Goal: Contribute content: Contribute content

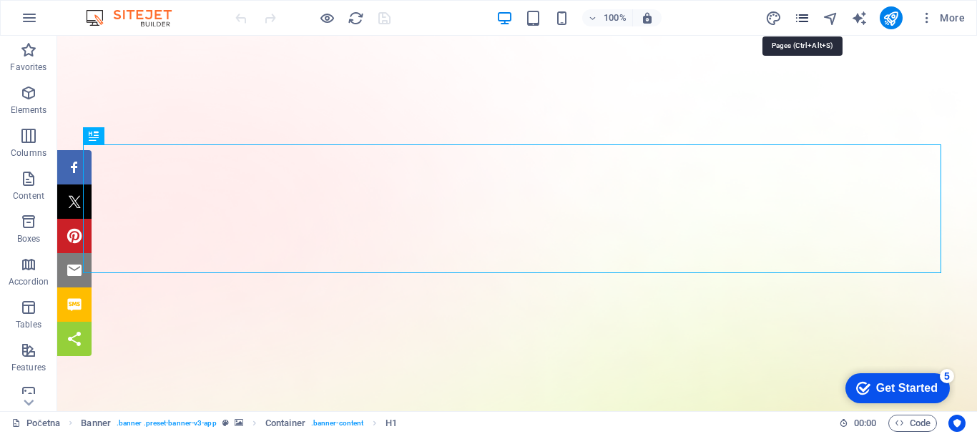
click at [805, 18] on icon "pages" at bounding box center [802, 18] width 16 height 16
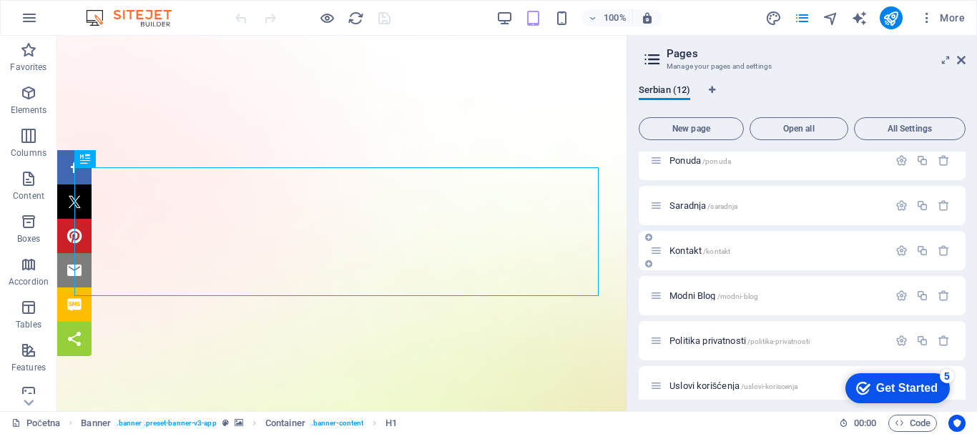
scroll to position [72, 0]
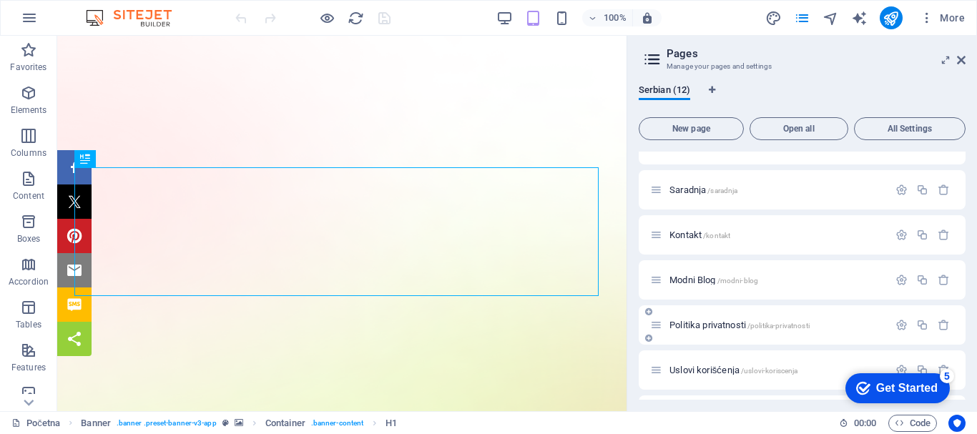
click at [704, 324] on span "Politika privatnosti /politika-privatnosti" at bounding box center [740, 325] width 140 height 11
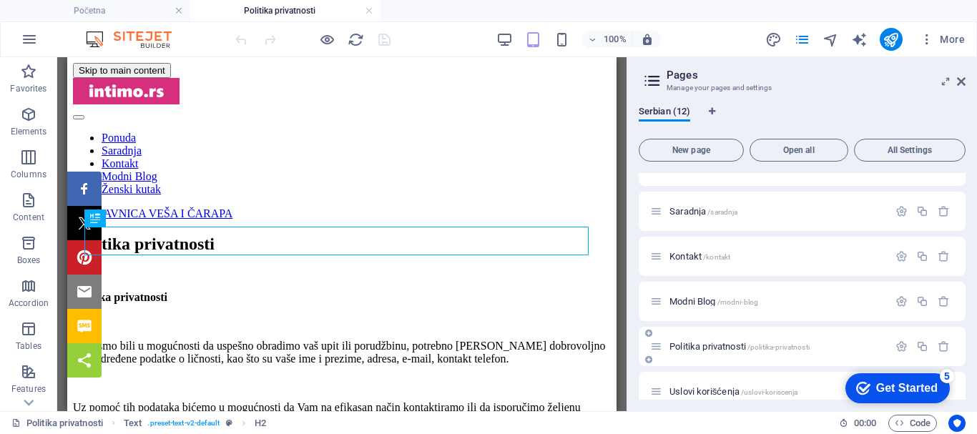
scroll to position [143, 0]
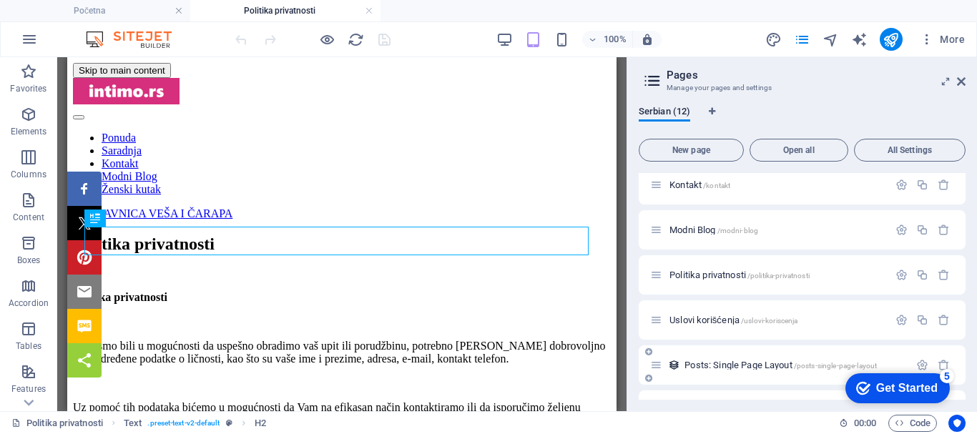
click at [705, 363] on span "Posts: Single Page Layout /posts-single-page-layout" at bounding box center [781, 365] width 192 height 11
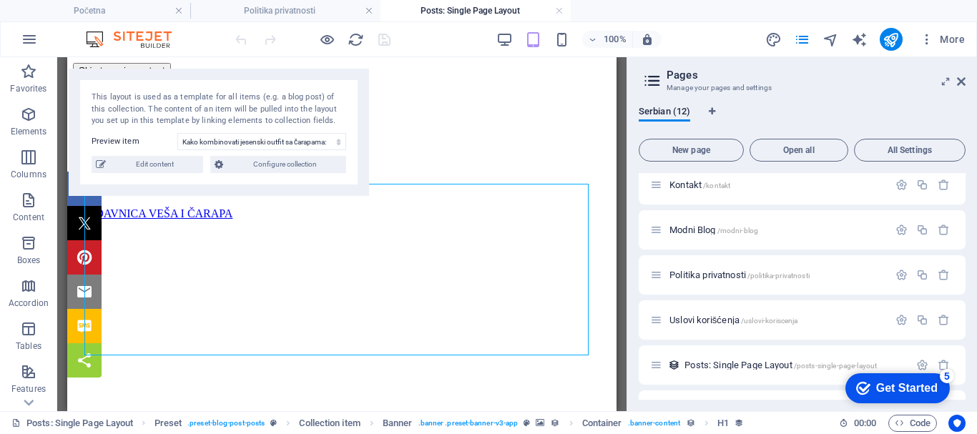
scroll to position [0, 0]
click at [209, 140] on select "Kako kombinovati jesenski outfit sa čarapama: Saveti za stylish i topao look Ka…" at bounding box center [261, 141] width 169 height 17
select select "687a772f4dc41e159600a765"
click at [177, 133] on select "Kako kombinovati jesenski outfit sa čarapama: Saveti za stylish i topao look Ka…" at bounding box center [261, 141] width 169 height 17
click at [150, 160] on span "Edit content" at bounding box center [154, 164] width 89 height 17
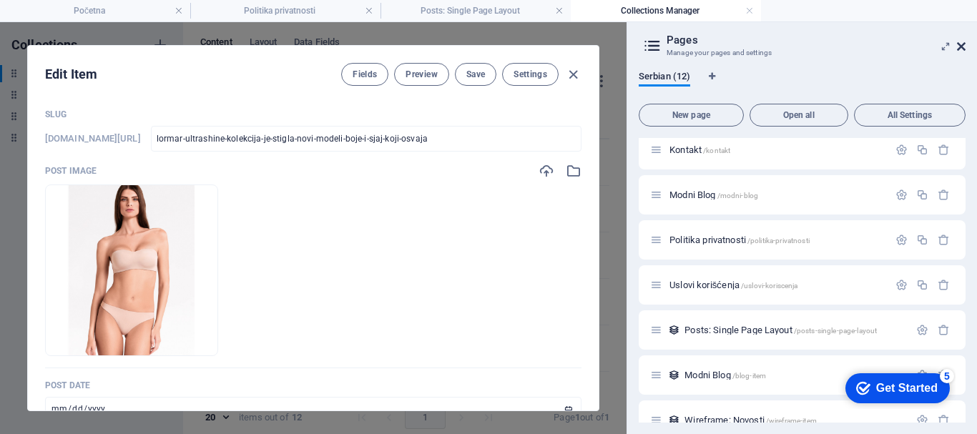
click at [959, 42] on icon at bounding box center [961, 46] width 9 height 11
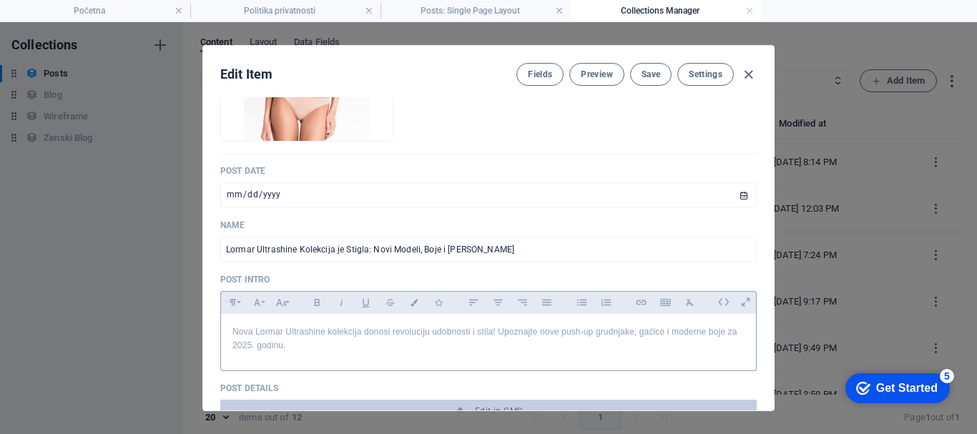
scroll to position [286, 0]
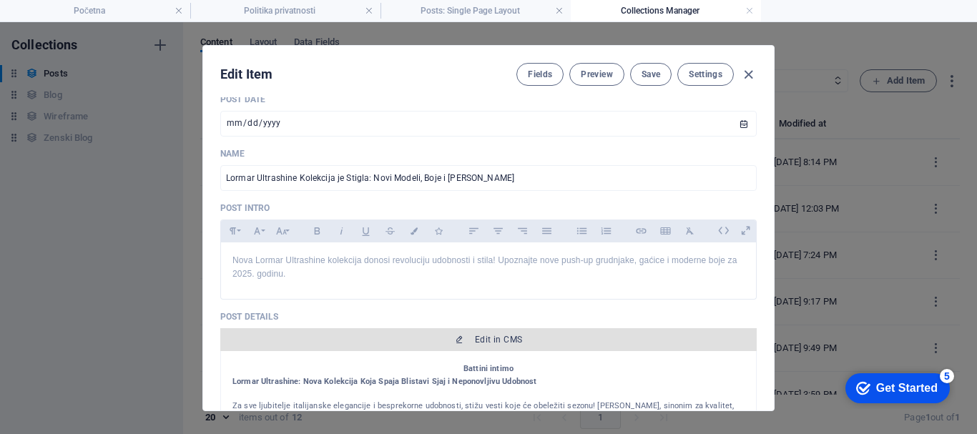
click at [460, 338] on icon "button" at bounding box center [459, 339] width 9 height 9
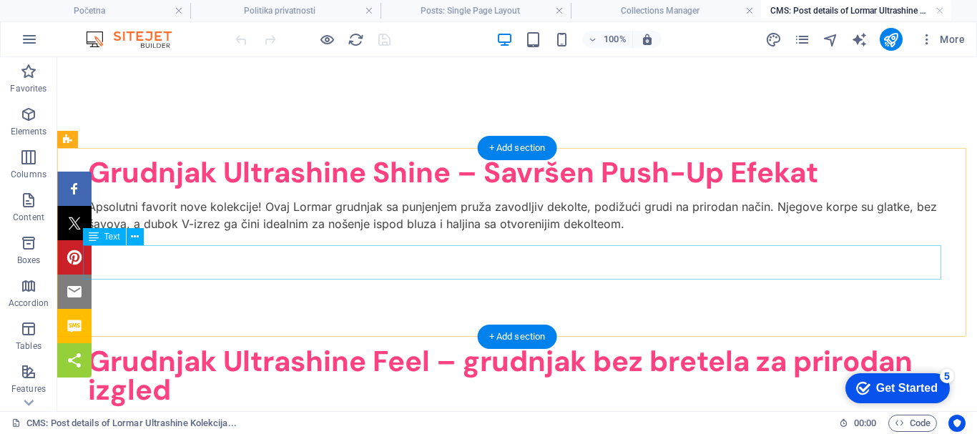
scroll to position [3648, 0]
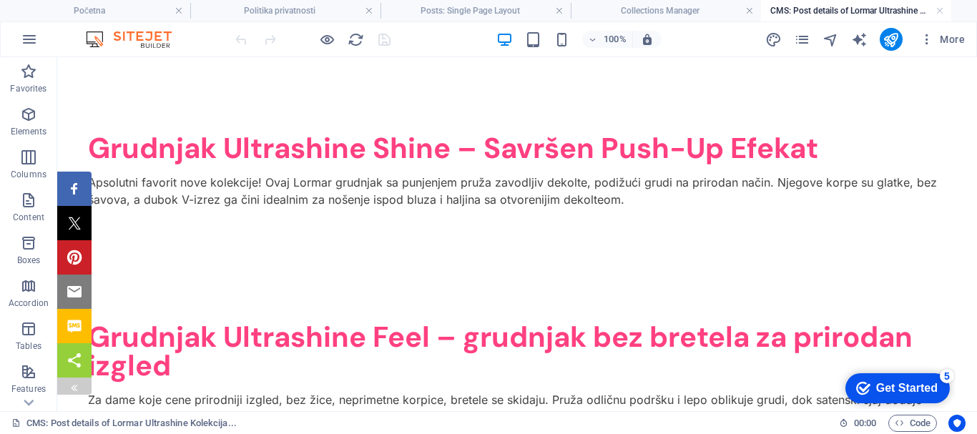
click at [69, 386] on img at bounding box center [74, 387] width 11 height 11
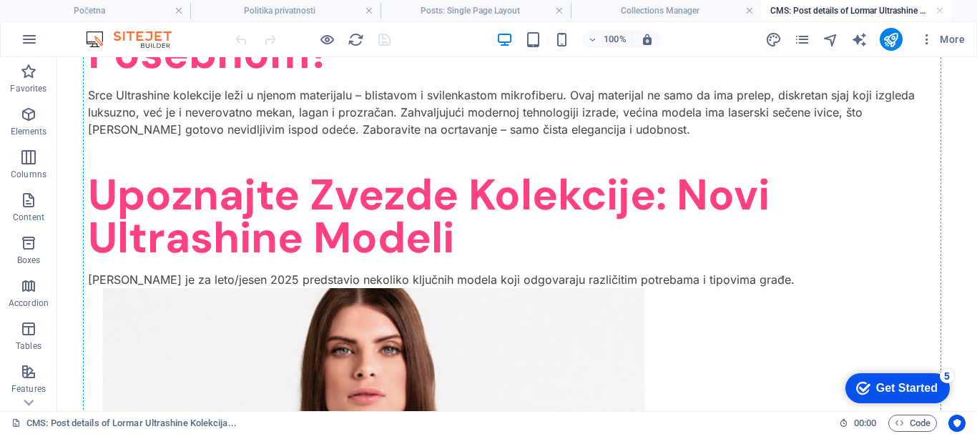
scroll to position [505, 0]
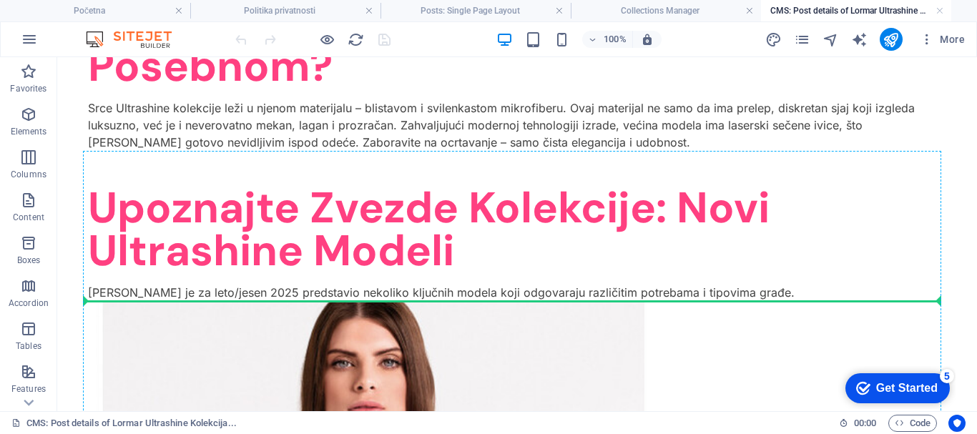
drag, startPoint x: 139, startPoint y: 196, endPoint x: 459, endPoint y: 295, distance: 334.6
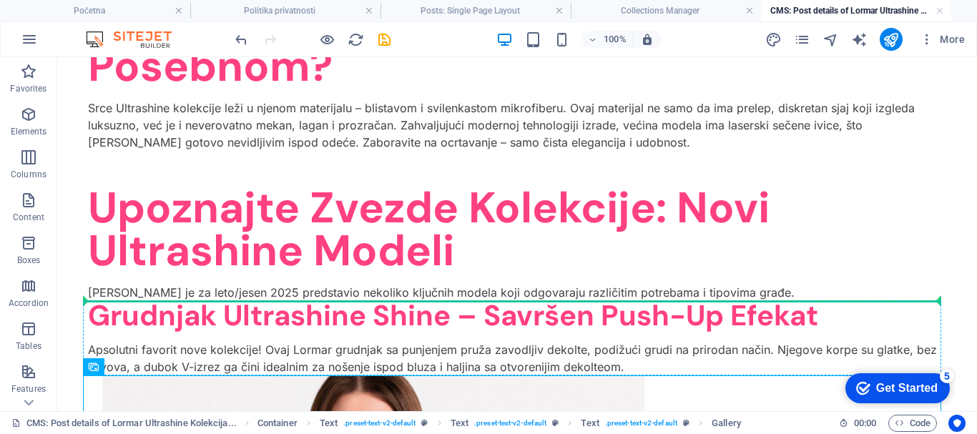
drag, startPoint x: 172, startPoint y: 427, endPoint x: 185, endPoint y: 304, distance: 123.7
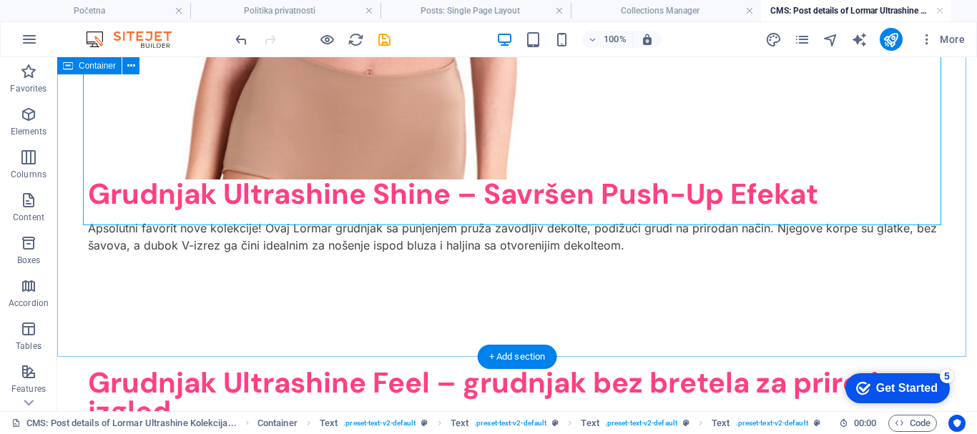
scroll to position [3509, 0]
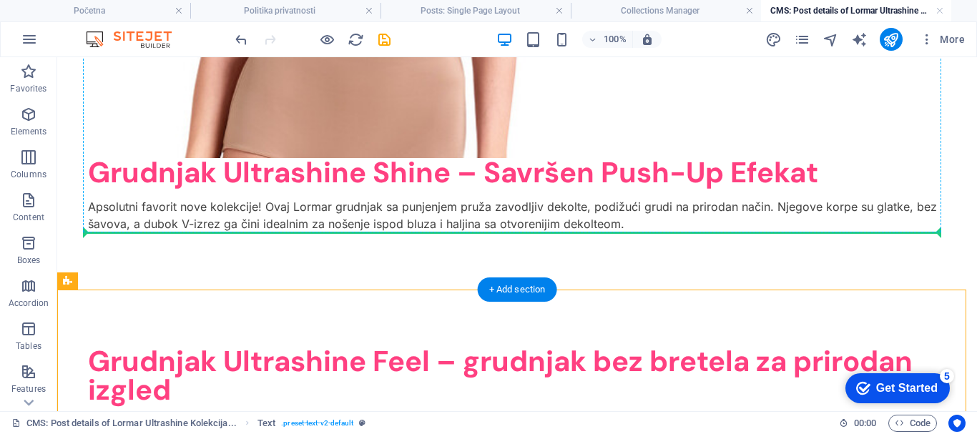
drag, startPoint x: 136, startPoint y: 340, endPoint x: 180, endPoint y: 232, distance: 117.4
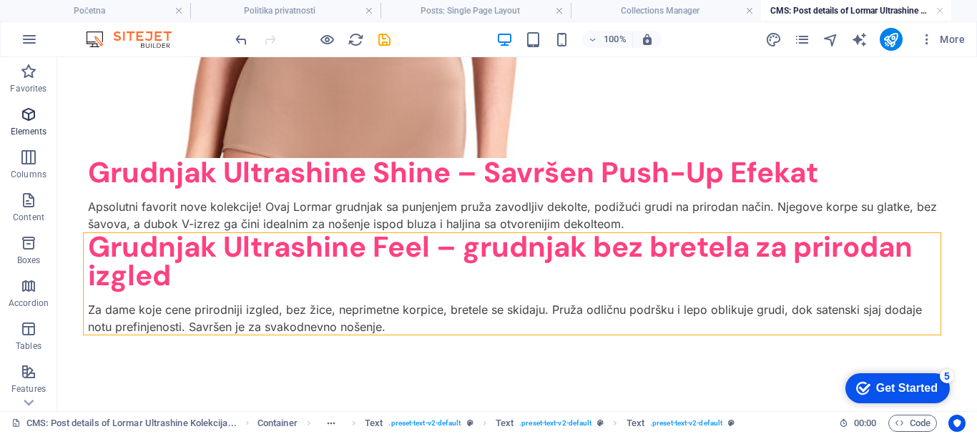
click at [30, 123] on span "Elements" at bounding box center [28, 123] width 57 height 34
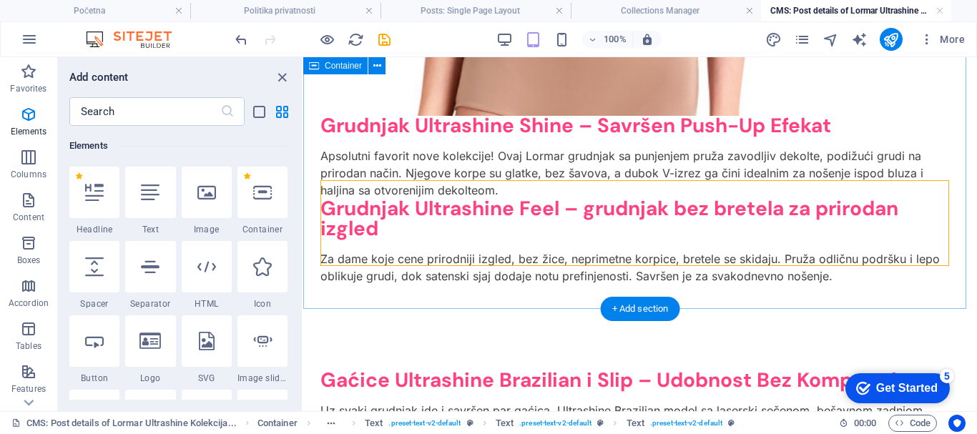
scroll to position [3366, 0]
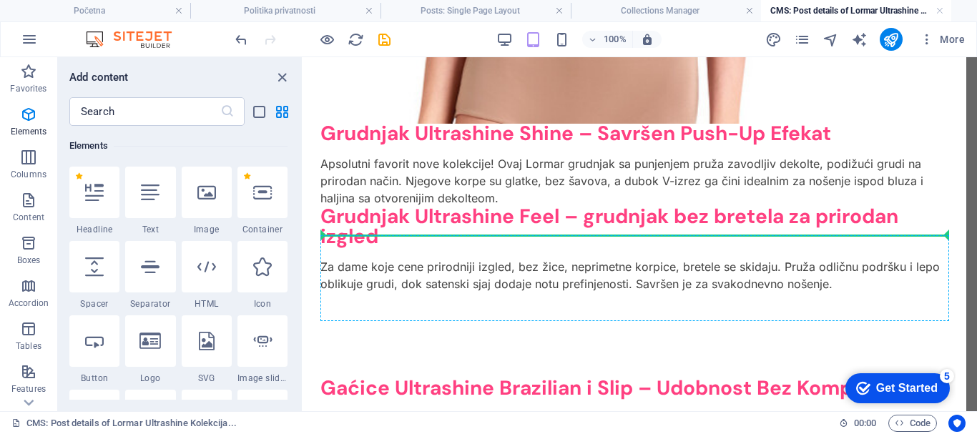
select select "px"
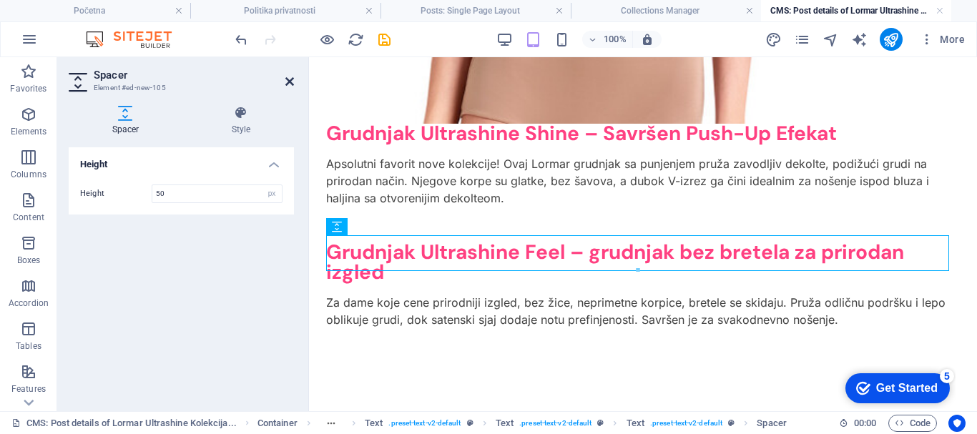
click at [289, 76] on icon at bounding box center [289, 81] width 9 height 11
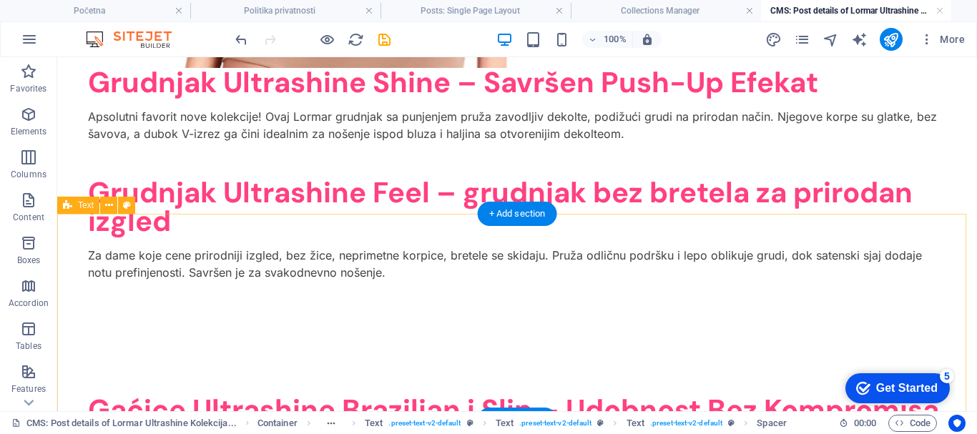
scroll to position [3724, 0]
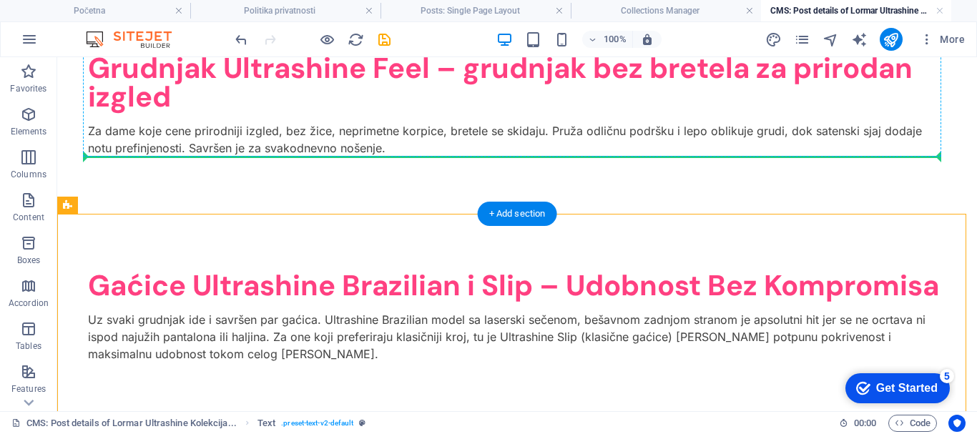
drag, startPoint x: 144, startPoint y: 260, endPoint x: 229, endPoint y: 154, distance: 136.0
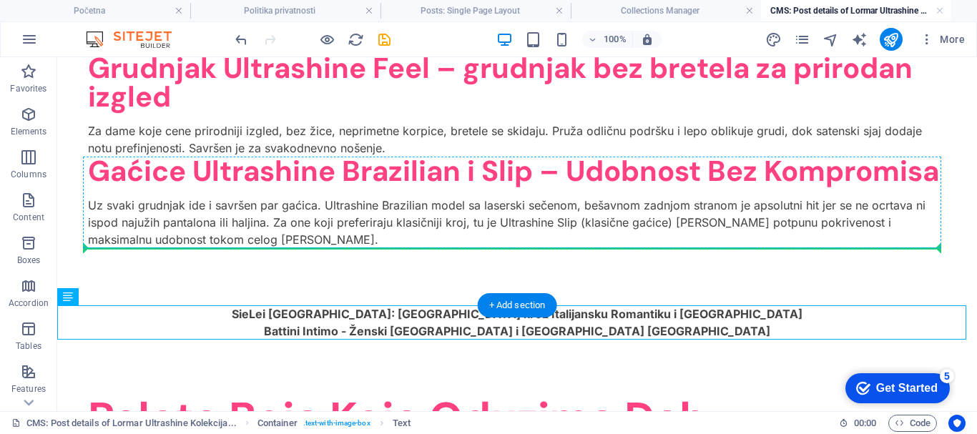
drag, startPoint x: 170, startPoint y: 355, endPoint x: 211, endPoint y: 245, distance: 117.5
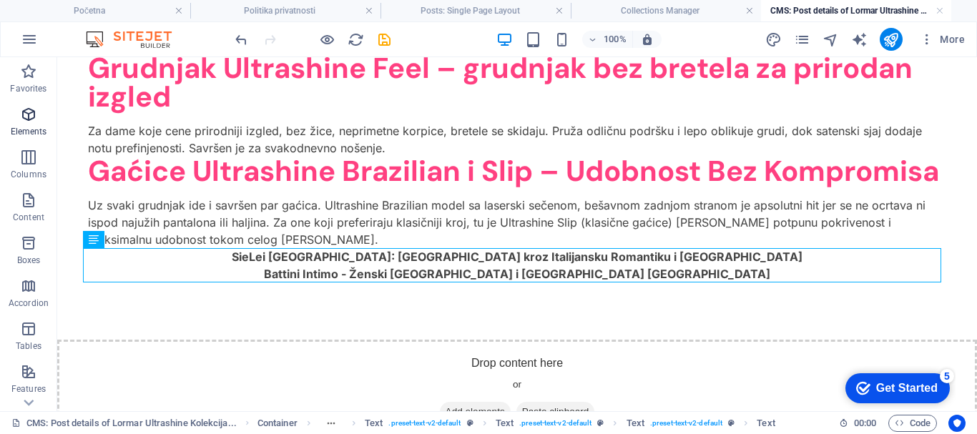
click at [29, 114] on icon "button" at bounding box center [28, 114] width 17 height 17
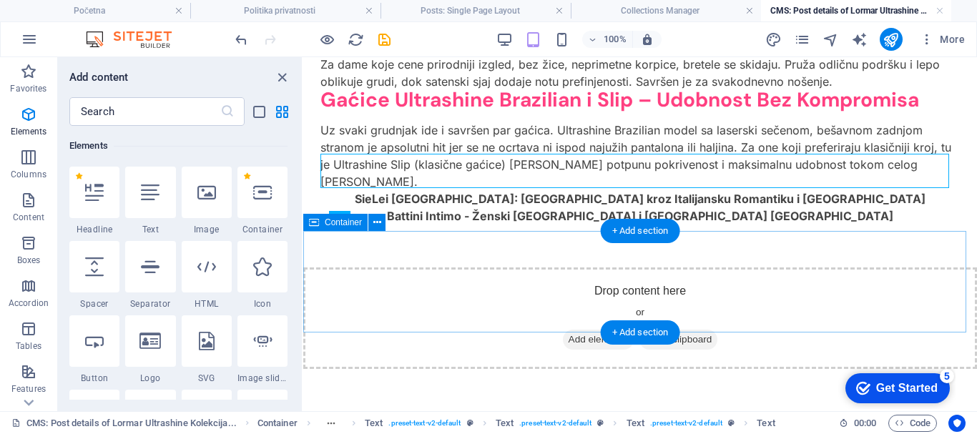
scroll to position [3581, 0]
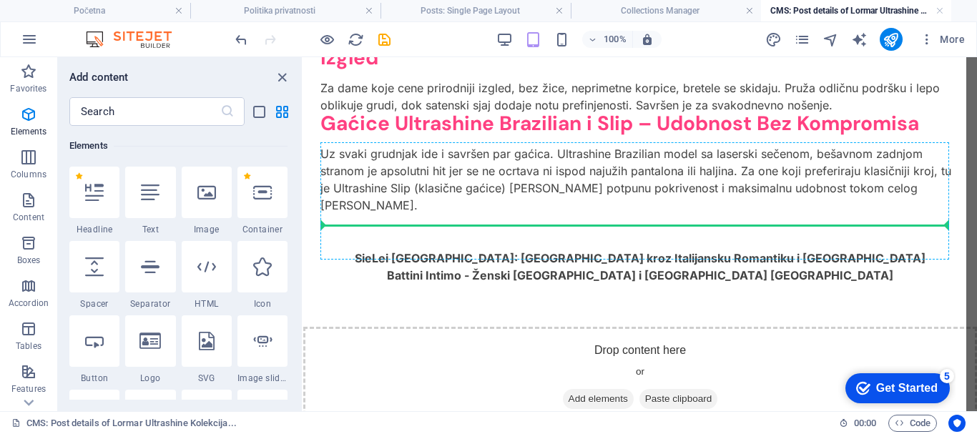
select select "px"
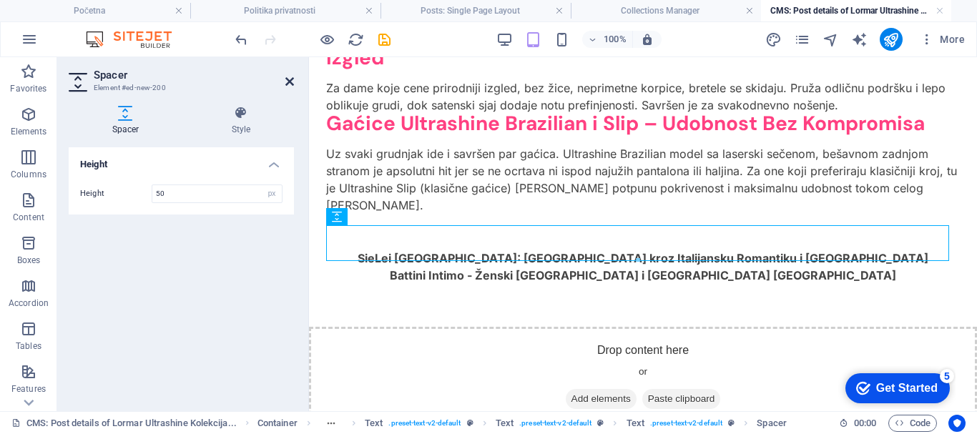
click at [289, 78] on icon at bounding box center [289, 81] width 9 height 11
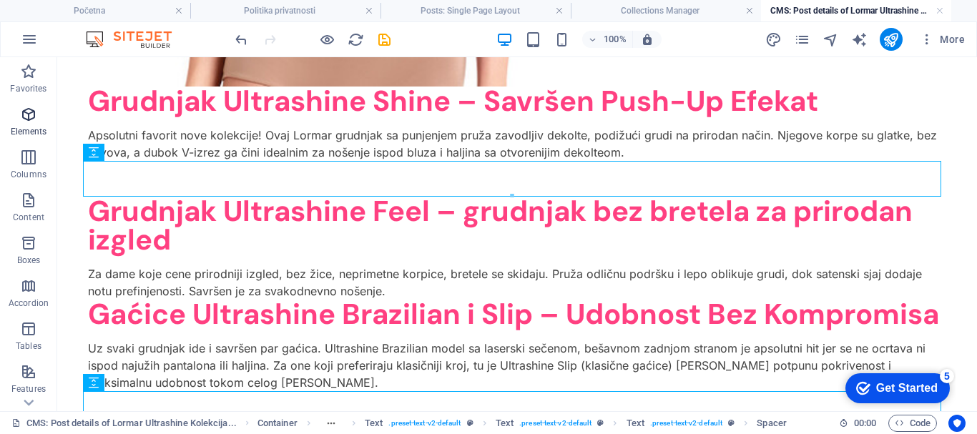
click at [30, 114] on icon "button" at bounding box center [28, 114] width 17 height 17
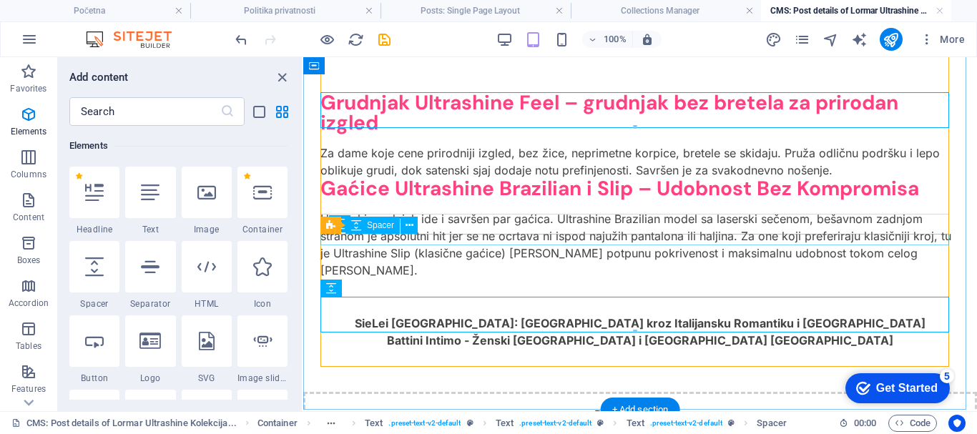
scroll to position [3509, 0]
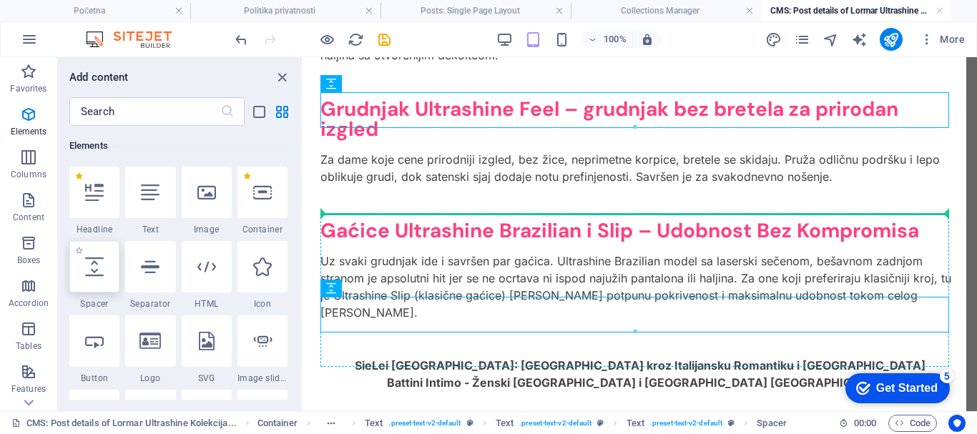
select select "px"
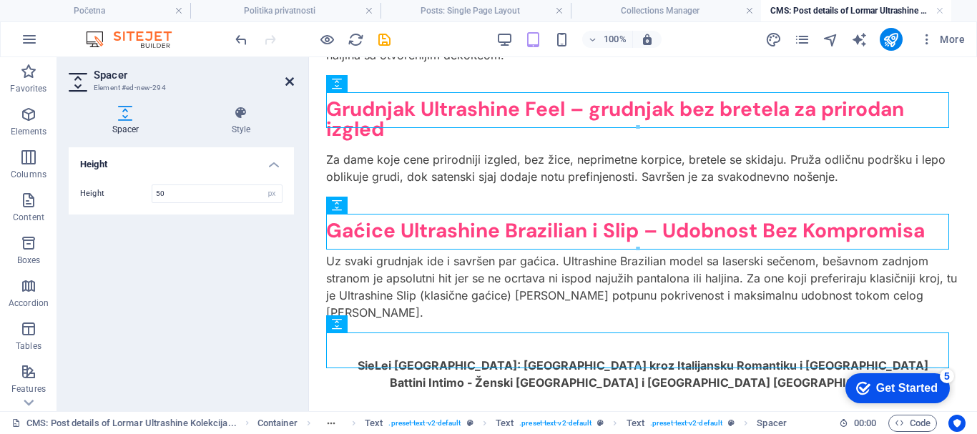
click at [290, 77] on icon at bounding box center [289, 81] width 9 height 11
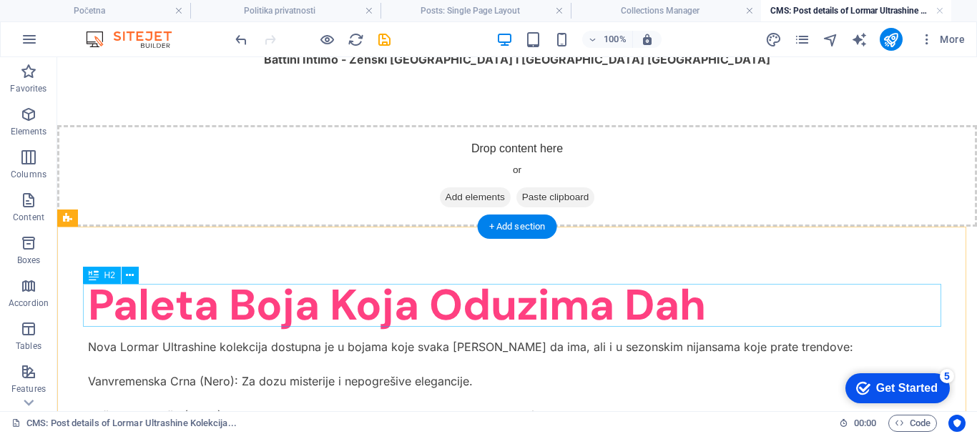
scroll to position [3939, 0]
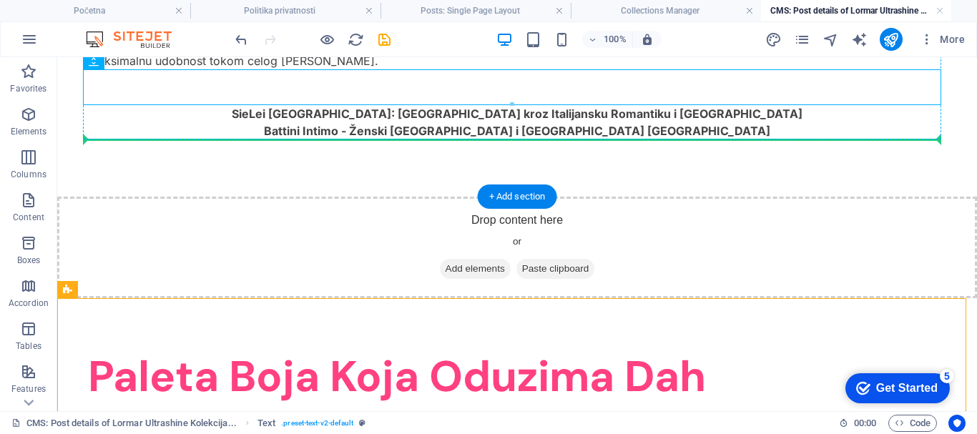
drag, startPoint x: 142, startPoint y: 346, endPoint x: 388, endPoint y: 138, distance: 322.3
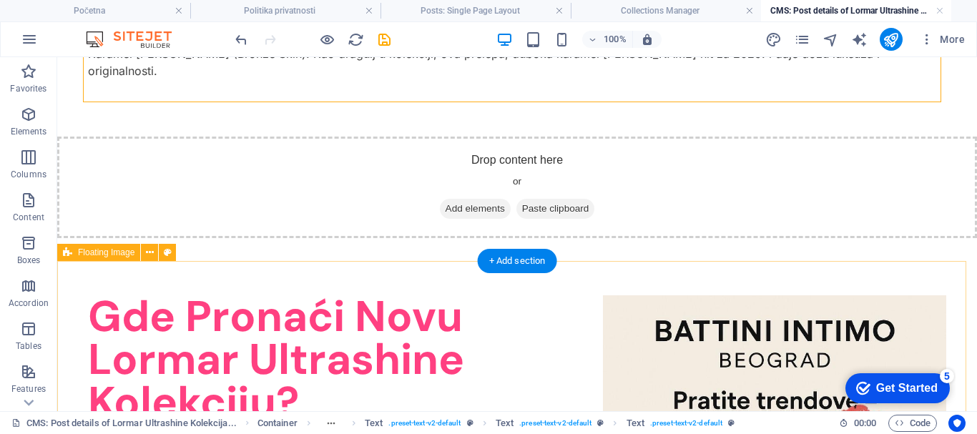
scroll to position [4153, 0]
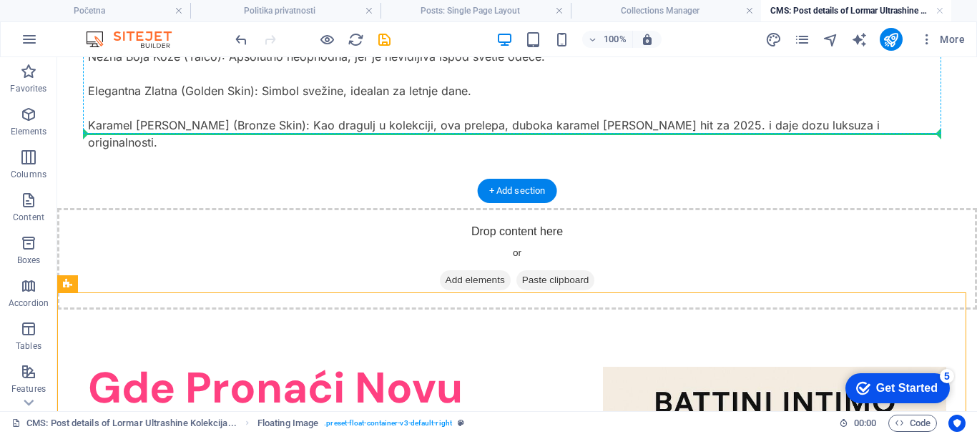
drag, startPoint x: 163, startPoint y: 342, endPoint x: 333, endPoint y: 133, distance: 269.0
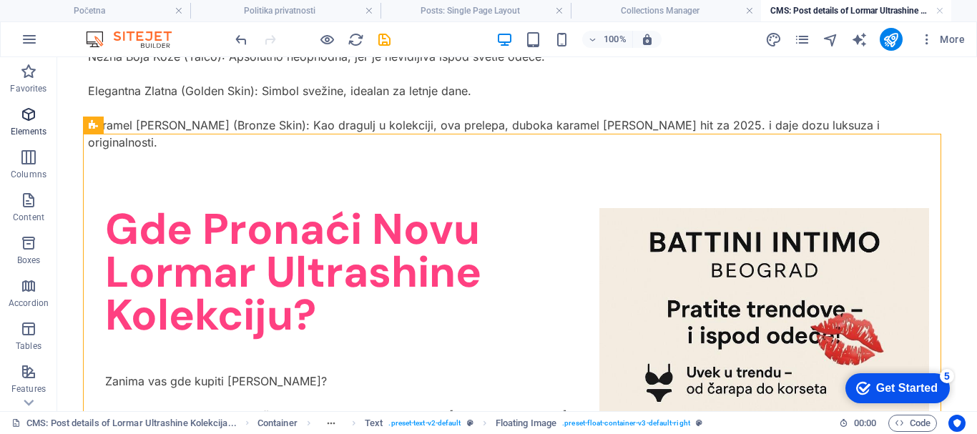
click at [29, 119] on icon "button" at bounding box center [28, 114] width 17 height 17
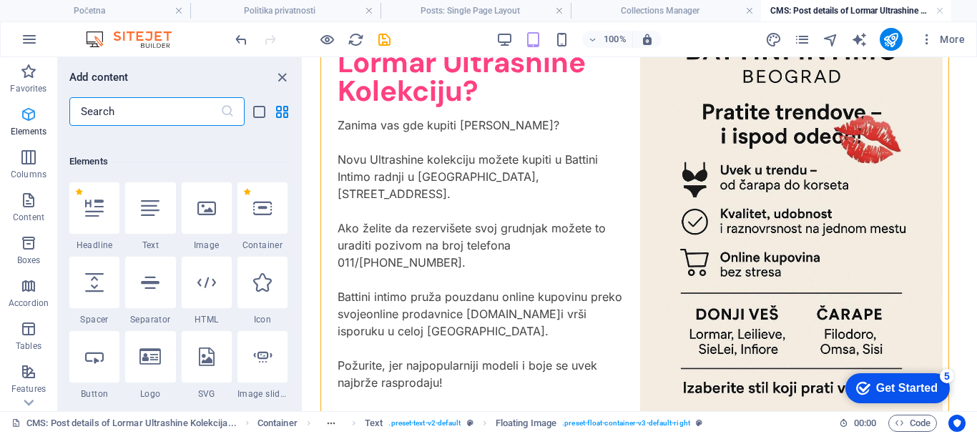
scroll to position [387, 0]
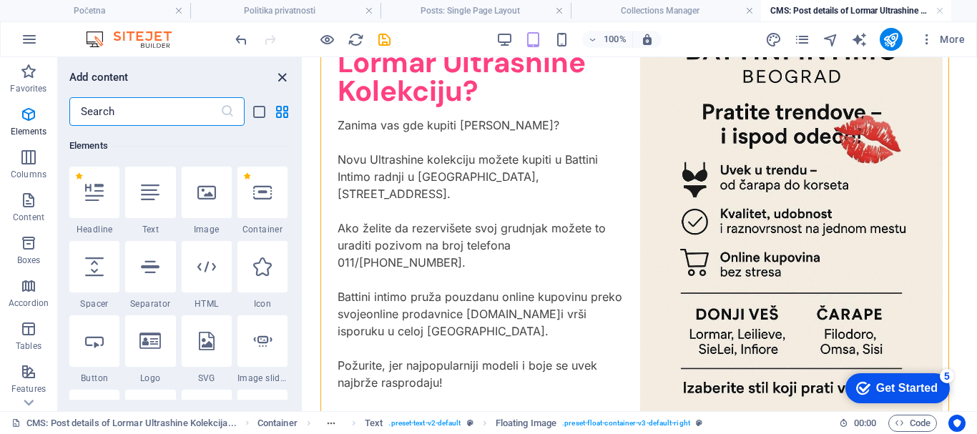
click at [278, 74] on icon "close panel" at bounding box center [282, 77] width 16 height 16
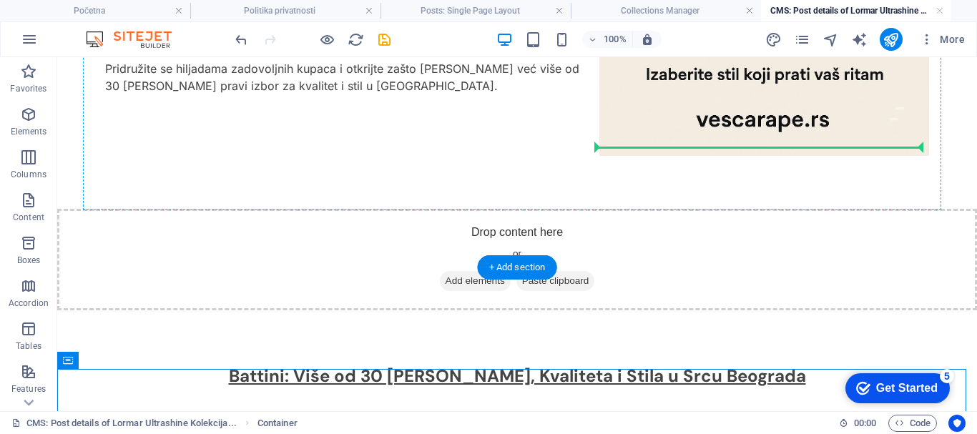
scroll to position [4680, 0]
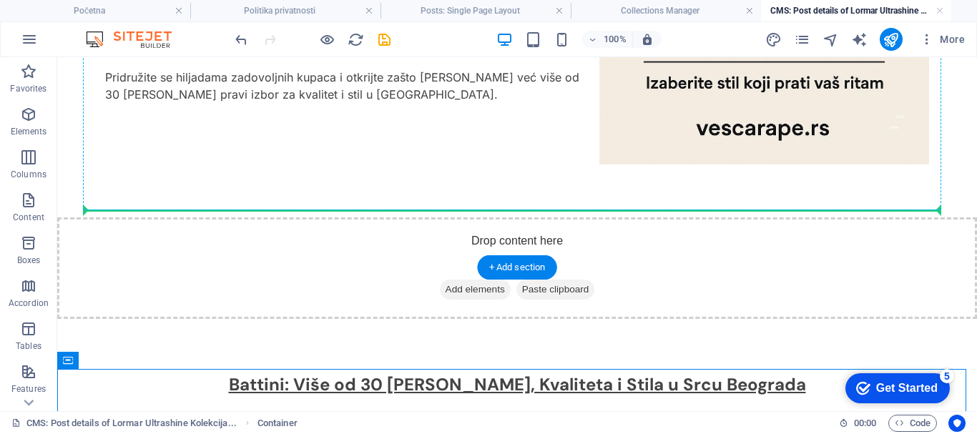
drag, startPoint x: 144, startPoint y: 371, endPoint x: 523, endPoint y: 148, distance: 439.9
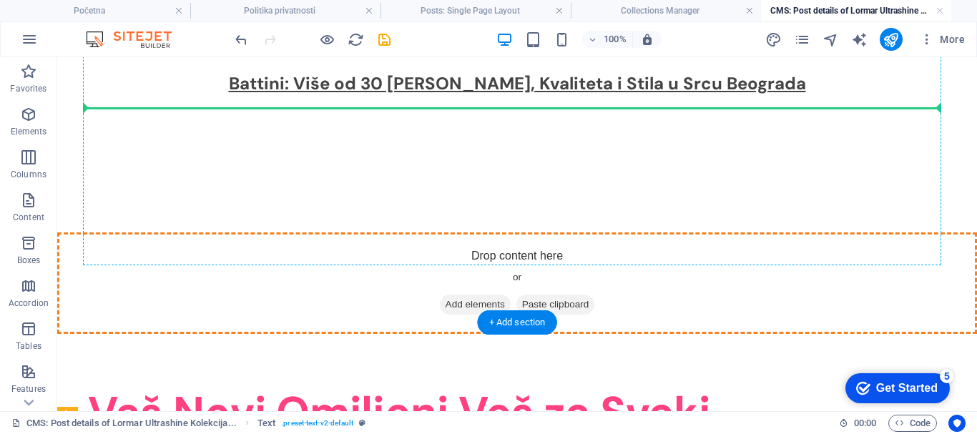
scroll to position [4783, 0]
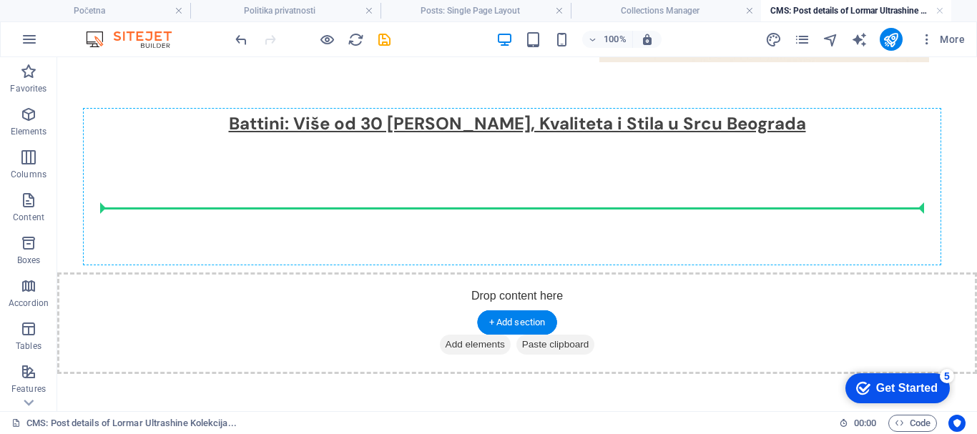
drag, startPoint x: 133, startPoint y: 217, endPoint x: 302, endPoint y: 189, distance: 171.2
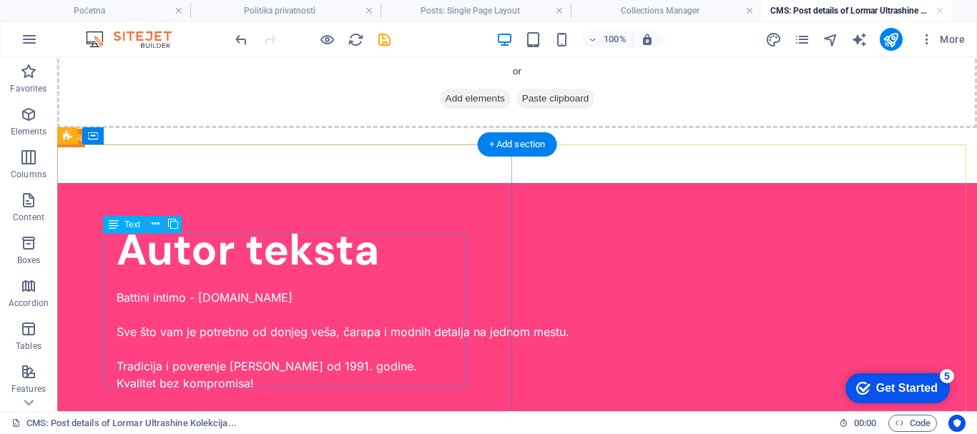
scroll to position [5280, 0]
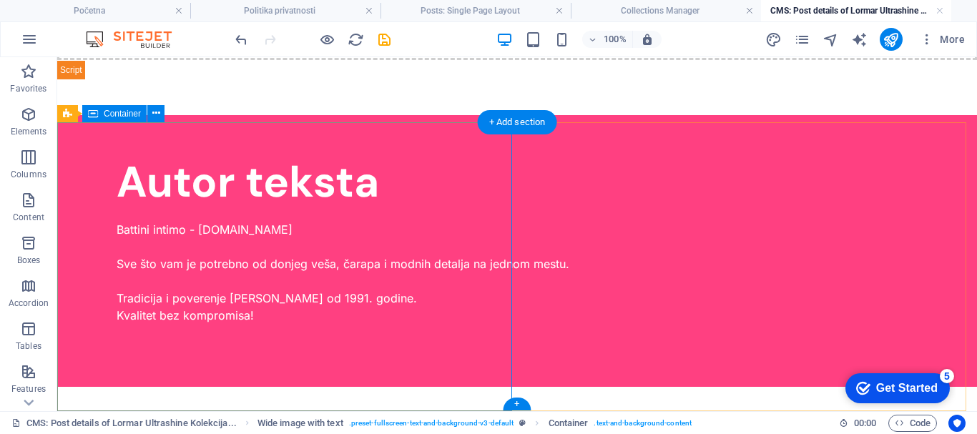
drag, startPoint x: 157, startPoint y: 170, endPoint x: 459, endPoint y: 384, distance: 370.0
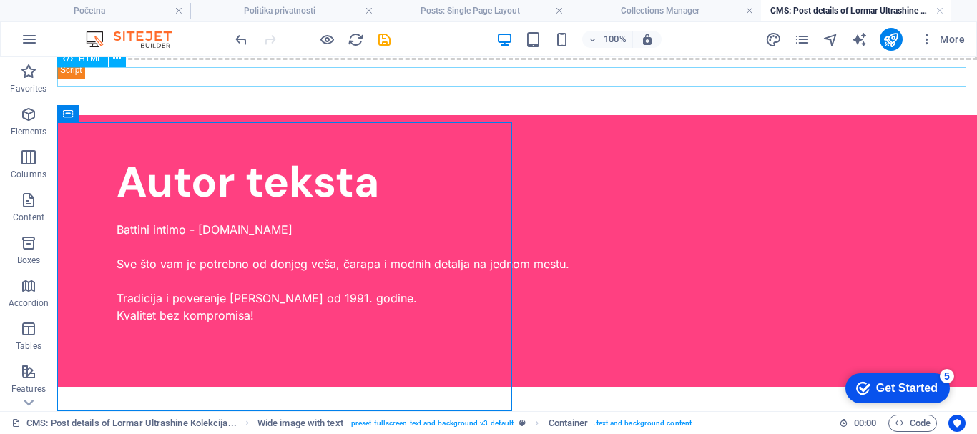
click at [367, 74] on div at bounding box center [517, 69] width 920 height 19
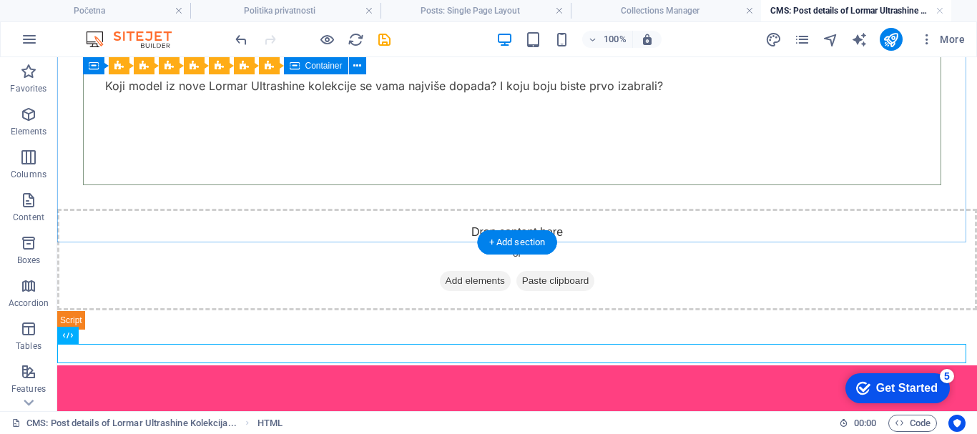
scroll to position [4994, 0]
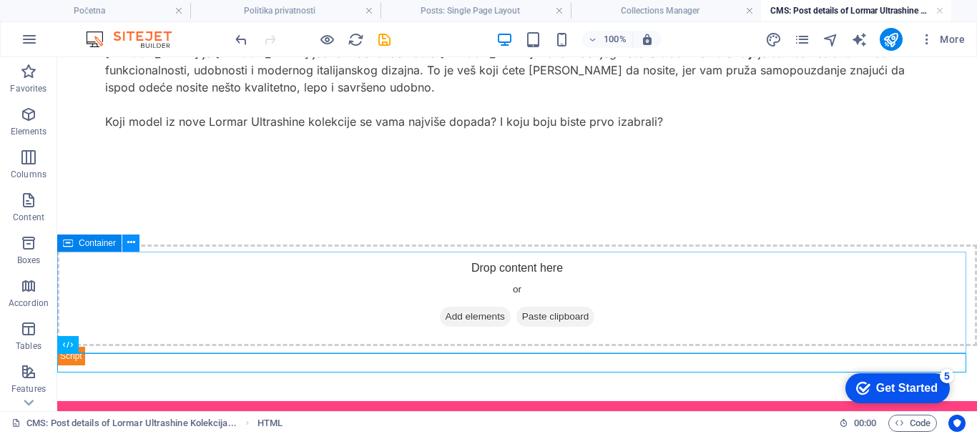
click at [128, 240] on icon at bounding box center [131, 242] width 8 height 15
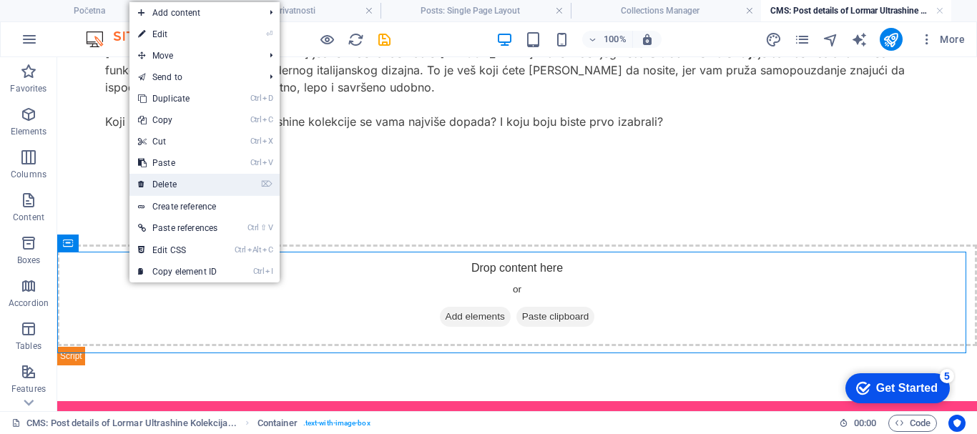
click at [183, 182] on link "⌦ Delete" at bounding box center [177, 184] width 97 height 21
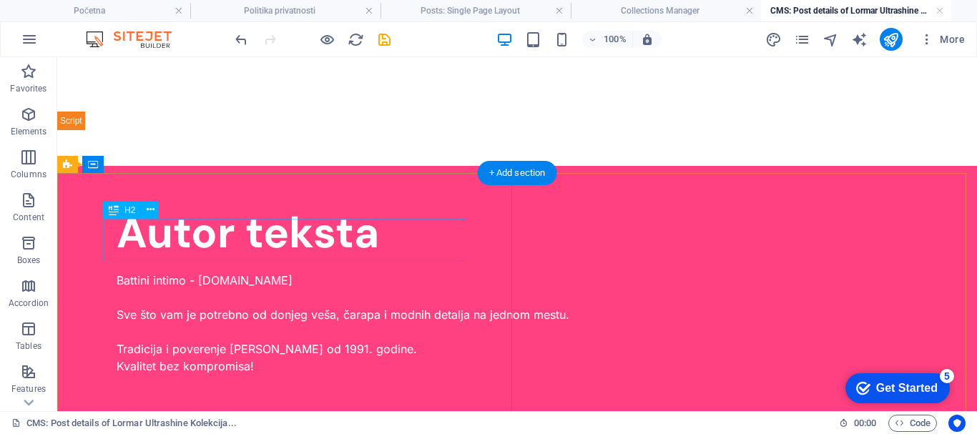
scroll to position [5178, 0]
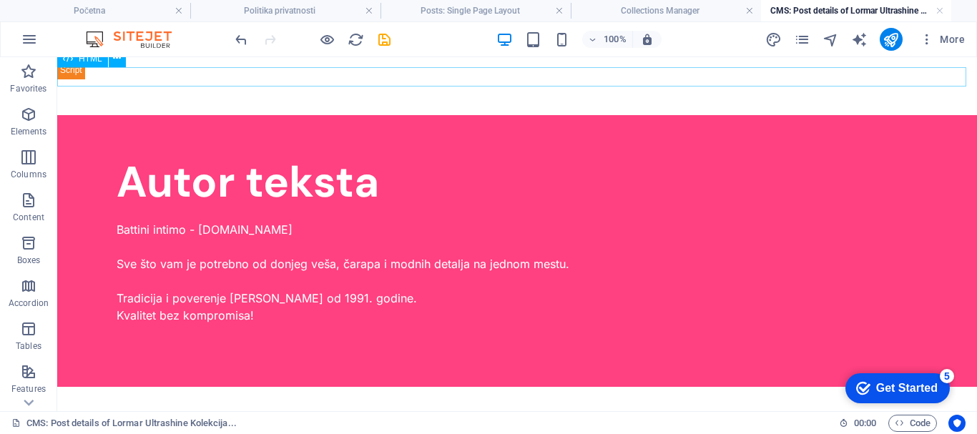
click at [118, 77] on div at bounding box center [517, 69] width 920 height 19
click at [117, 77] on div at bounding box center [517, 69] width 920 height 19
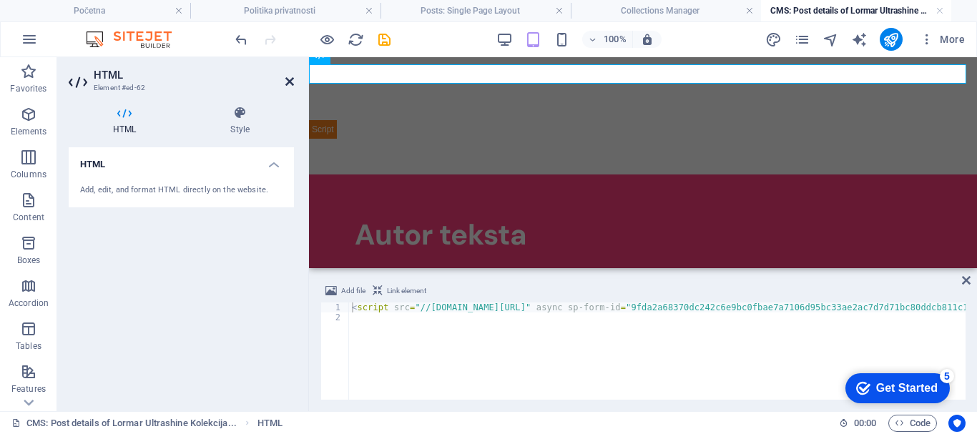
click at [288, 78] on icon at bounding box center [289, 81] width 9 height 11
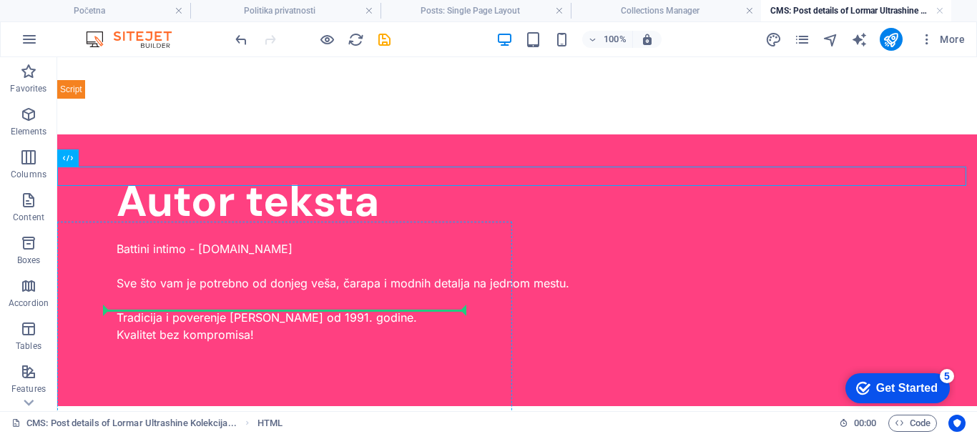
scroll to position [5178, 0]
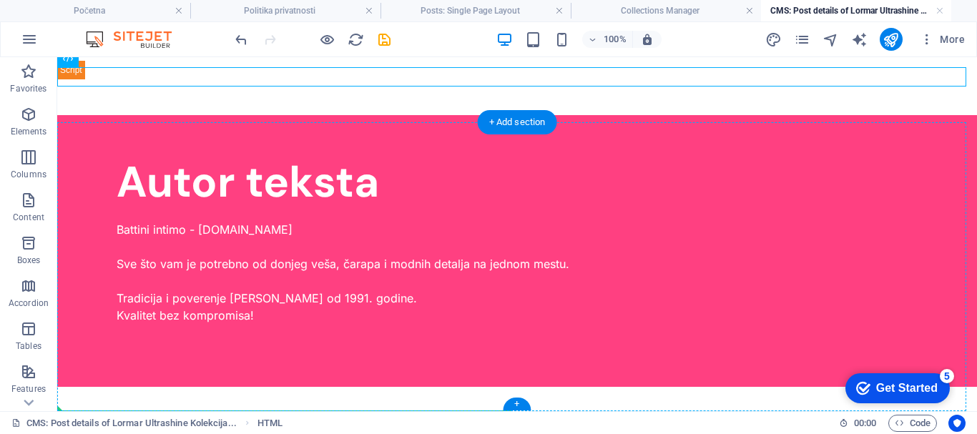
drag, startPoint x: 152, startPoint y: 328, endPoint x: 335, endPoint y: 409, distance: 200.5
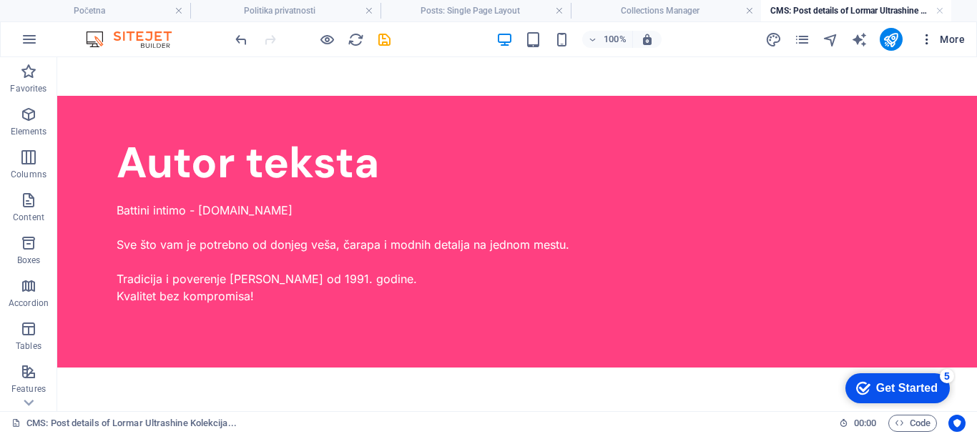
click at [926, 38] on icon "button" at bounding box center [927, 39] width 14 height 14
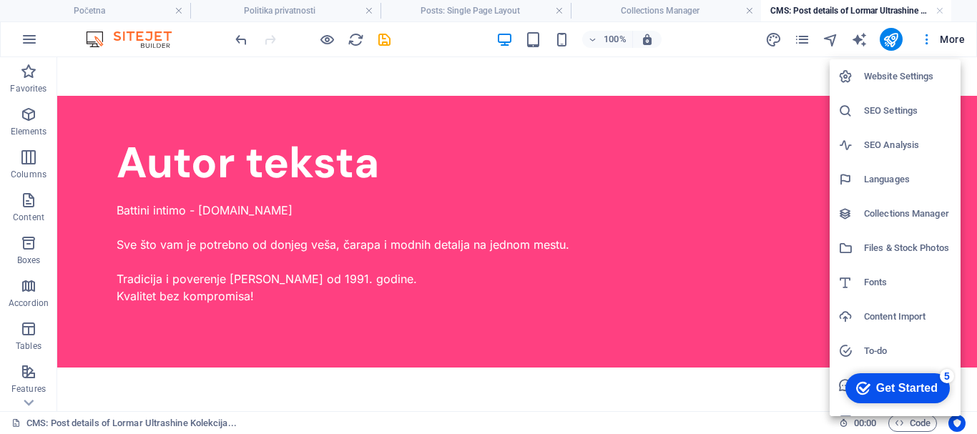
scroll to position [21, 0]
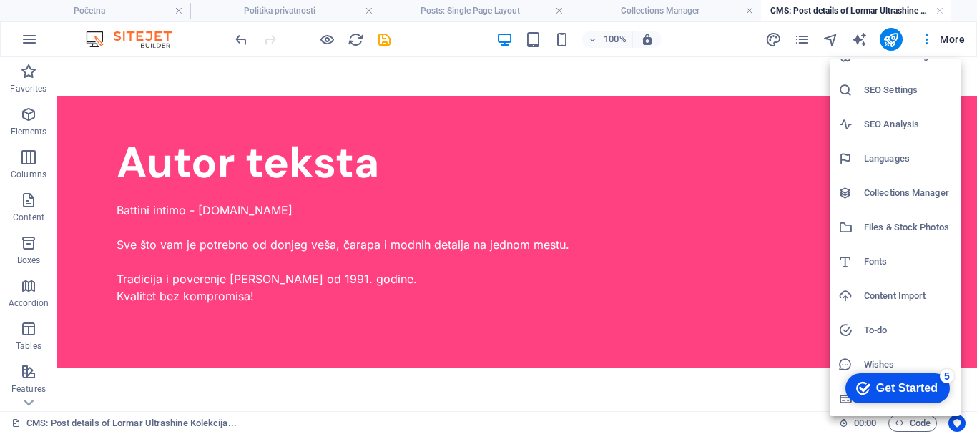
click at [778, 73] on div at bounding box center [488, 217] width 977 height 434
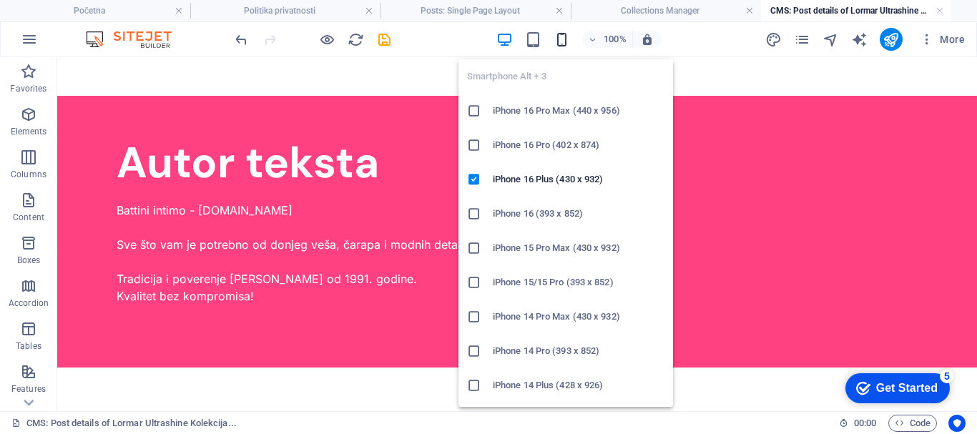
click at [565, 38] on icon "button" at bounding box center [562, 39] width 16 height 16
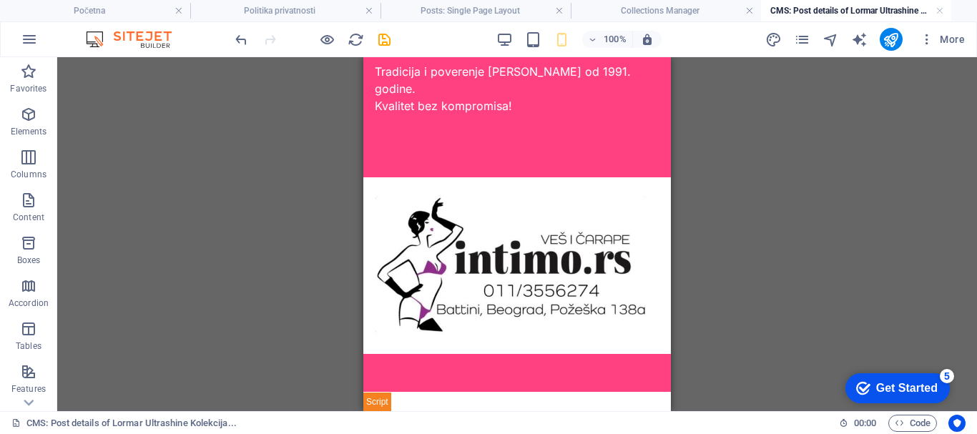
click at [295, 170] on div "H1 Container Container Text HTML Spacer Text Spacer Text H2 Text Container Text…" at bounding box center [517, 234] width 920 height 354
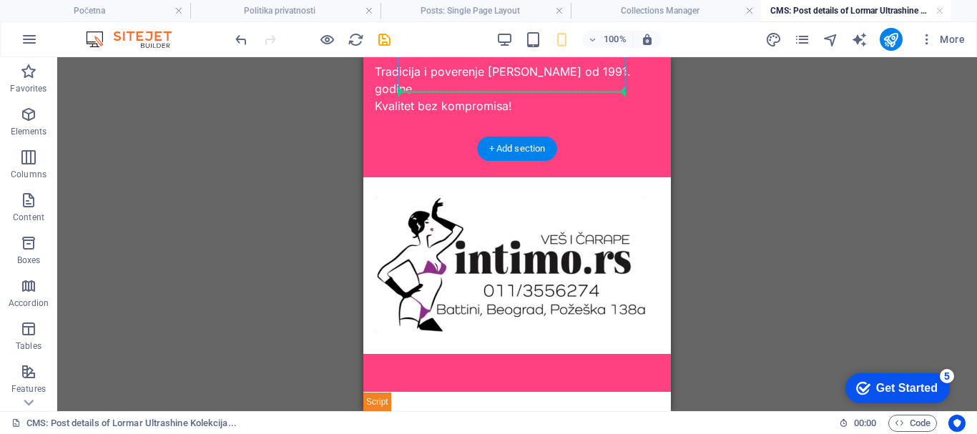
scroll to position [5685, 0]
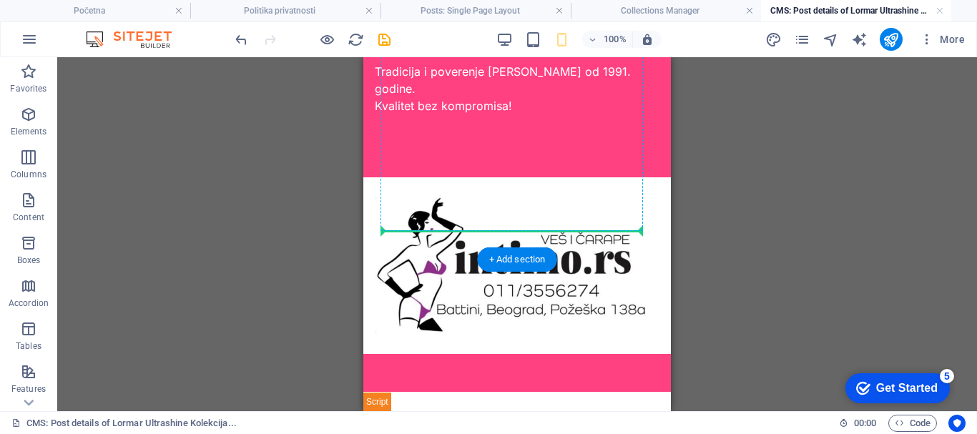
drag, startPoint x: 737, startPoint y: 443, endPoint x: 429, endPoint y: 208, distance: 387.3
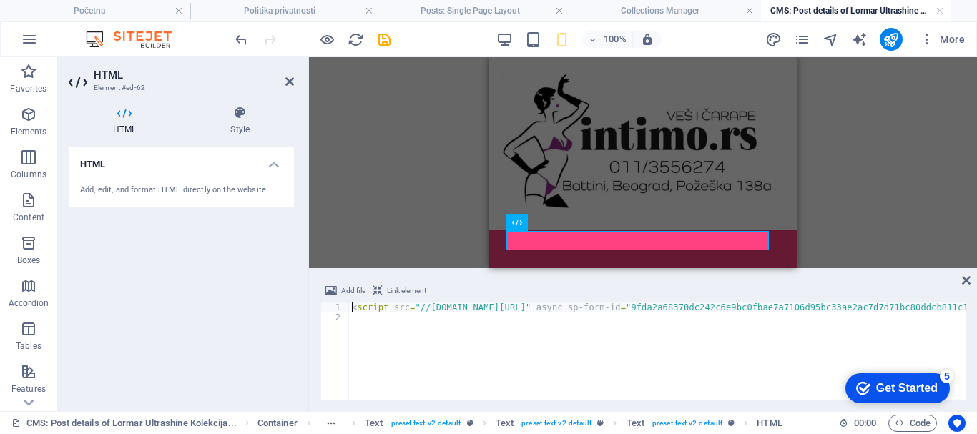
click at [289, 78] on icon at bounding box center [289, 81] width 9 height 11
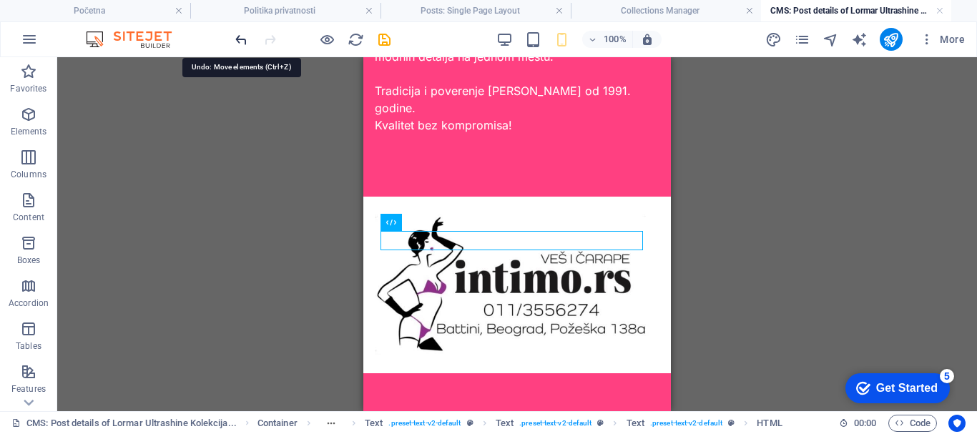
click at [240, 41] on icon "undo" at bounding box center [241, 39] width 16 height 16
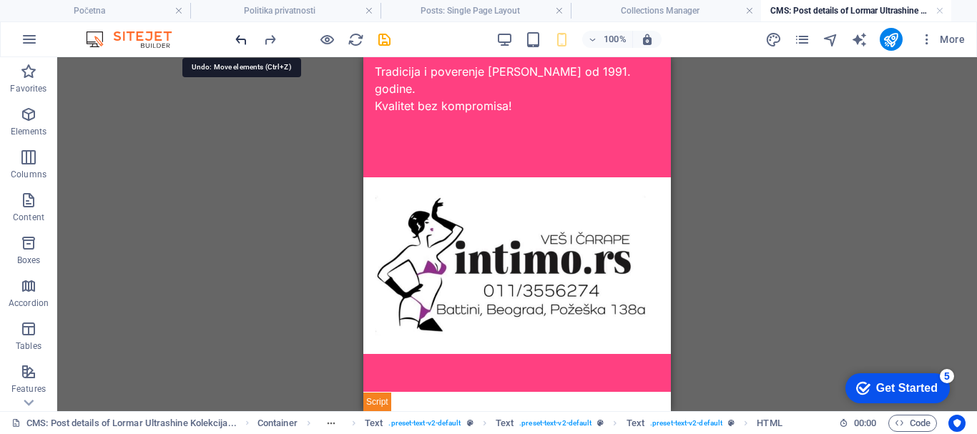
scroll to position [6071, 0]
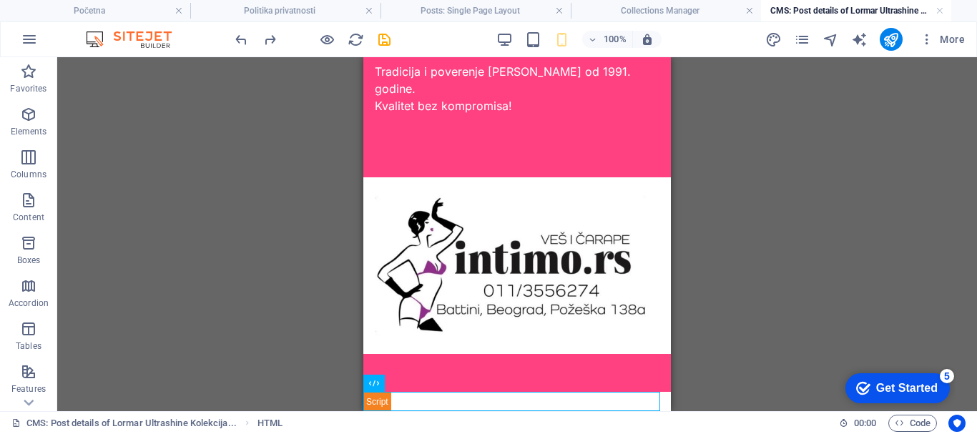
click at [308, 212] on div "Text H1 Container Container Text HTML Spacer Text Spacer Text H2 Text Container…" at bounding box center [517, 234] width 920 height 354
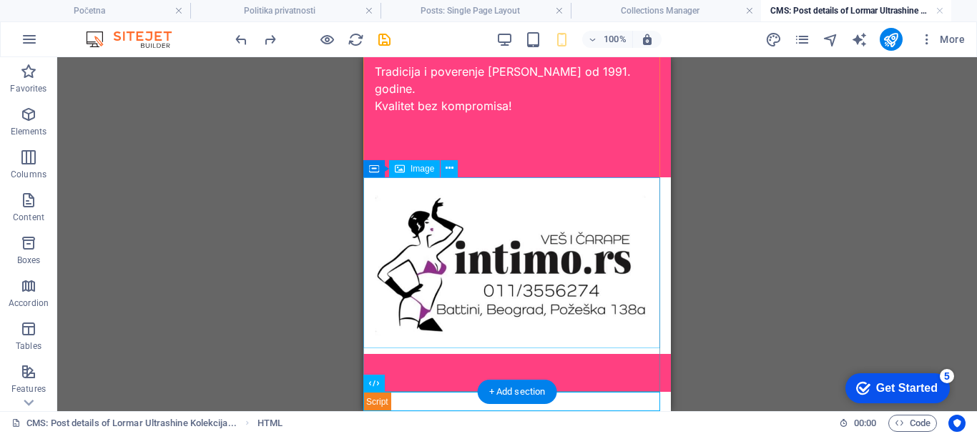
click at [521, 271] on figure at bounding box center [517, 265] width 308 height 177
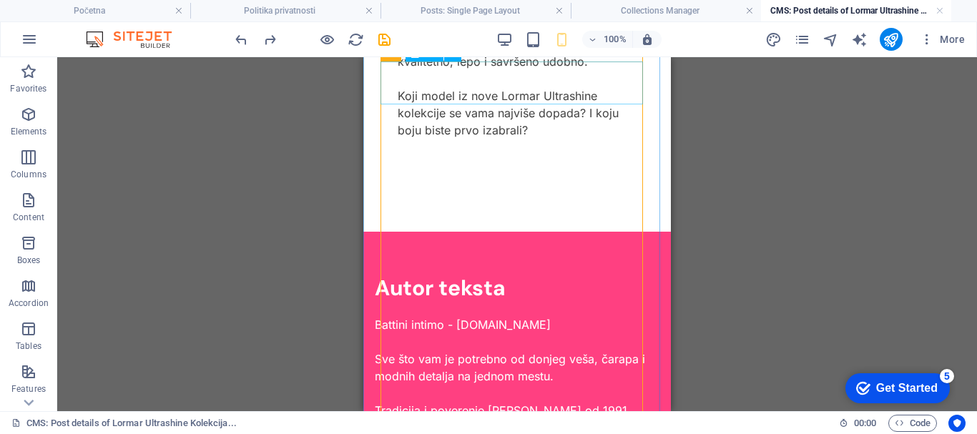
scroll to position [4283, 0]
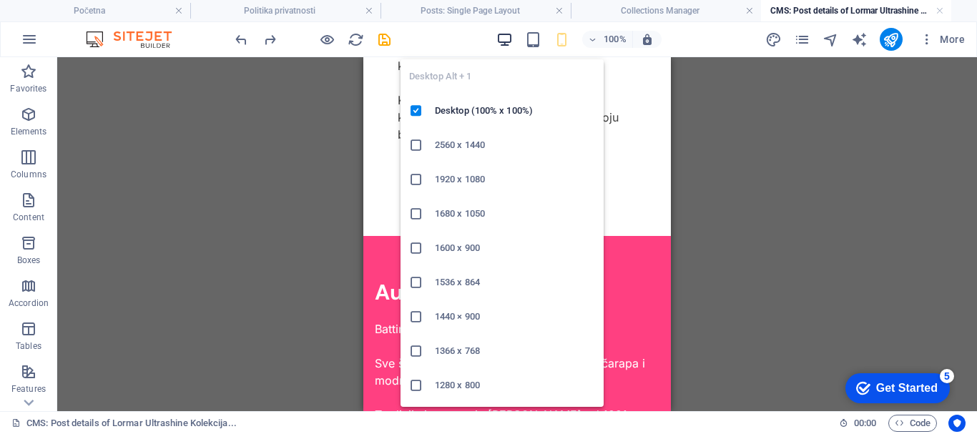
click at [503, 31] on icon "button" at bounding box center [504, 39] width 16 height 16
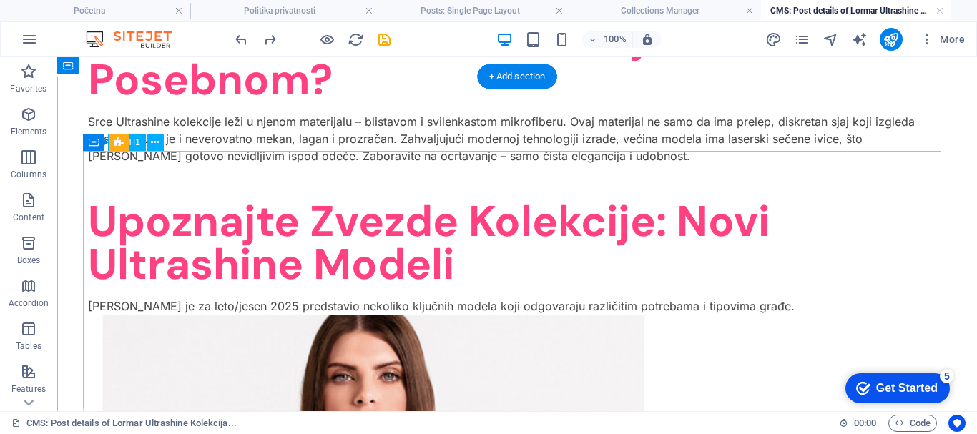
scroll to position [0, 0]
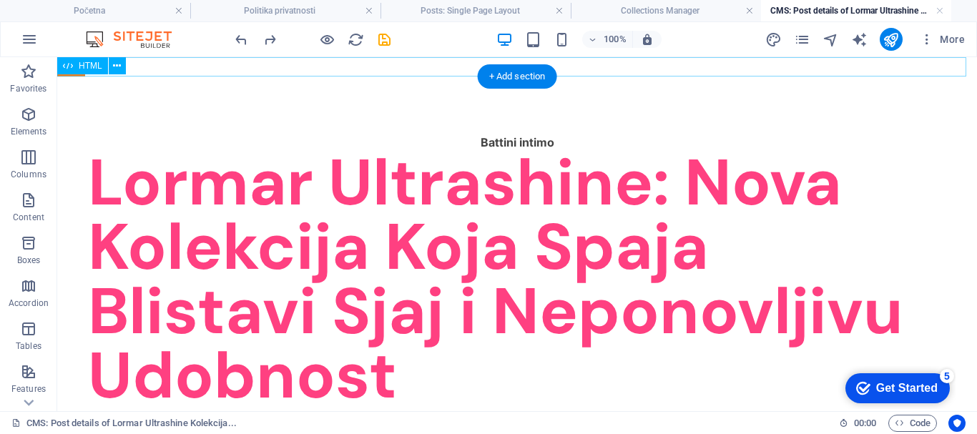
click at [413, 62] on div at bounding box center [517, 66] width 920 height 19
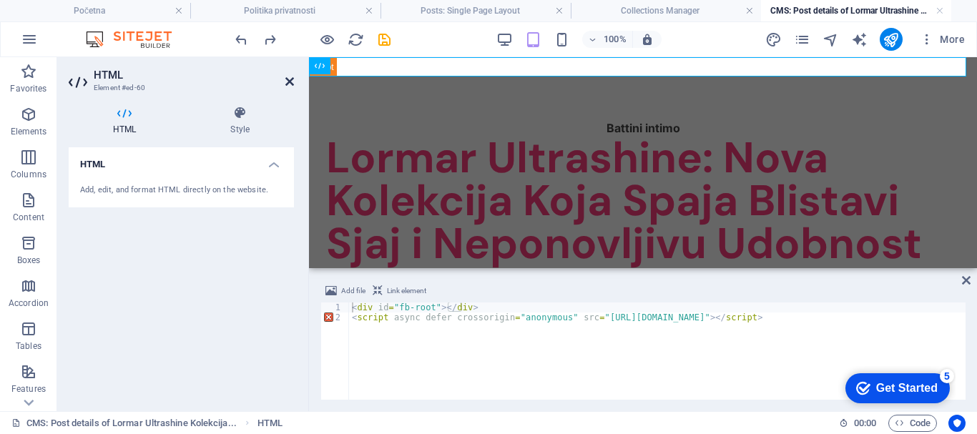
click at [288, 80] on icon at bounding box center [289, 81] width 9 height 11
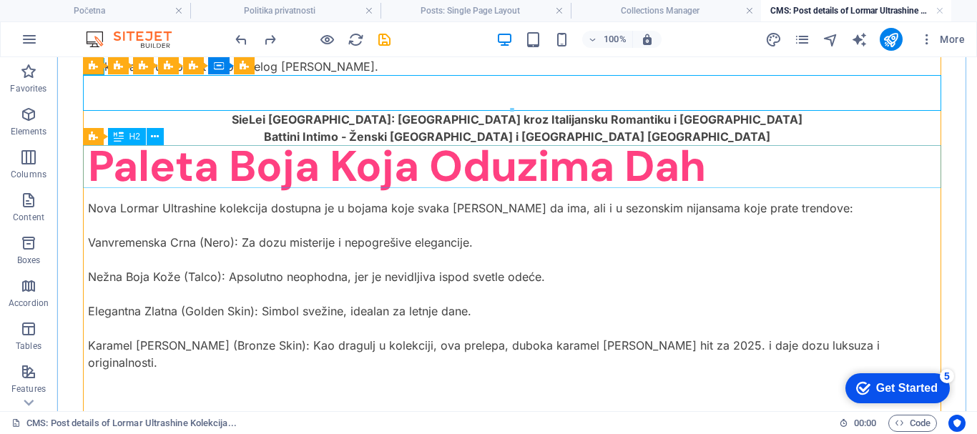
scroll to position [3863, 0]
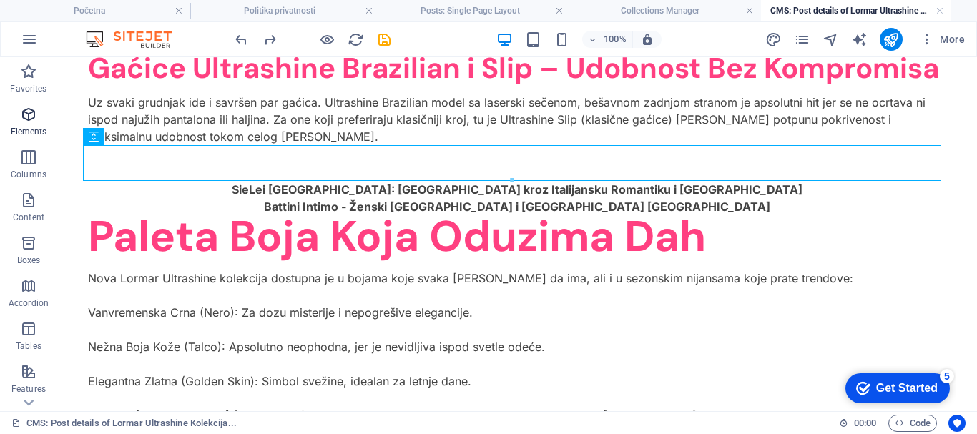
click at [29, 114] on icon "button" at bounding box center [28, 114] width 17 height 17
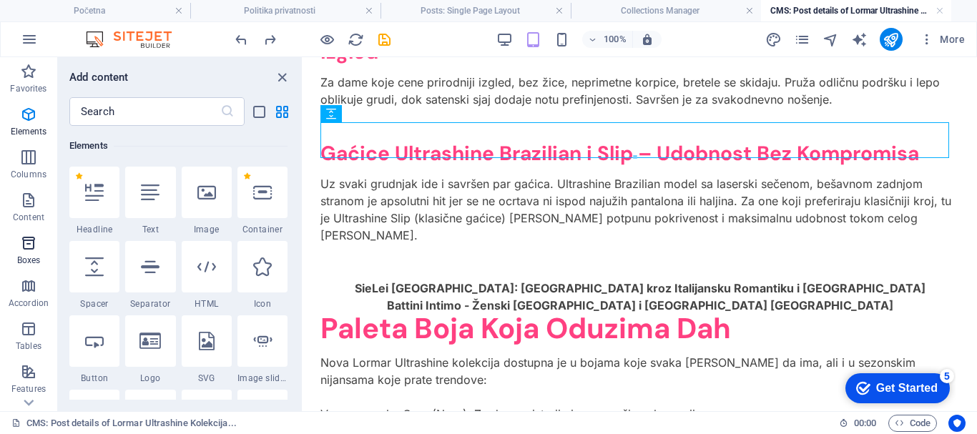
scroll to position [3720, 0]
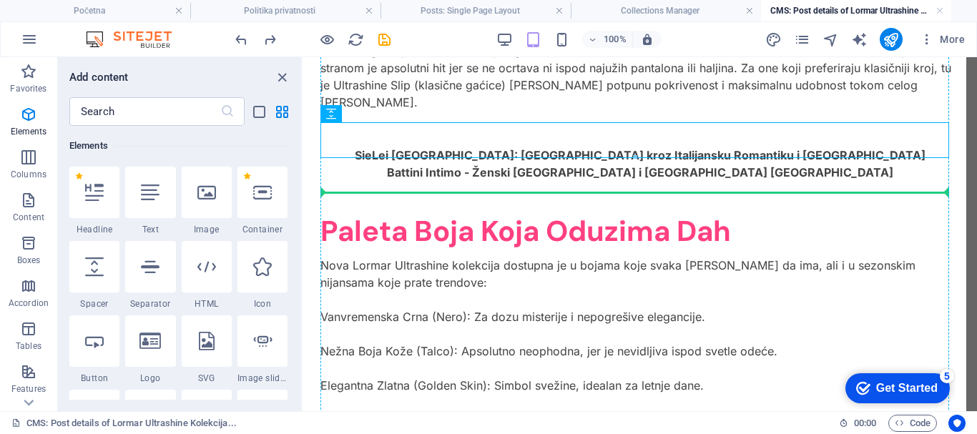
select select "px"
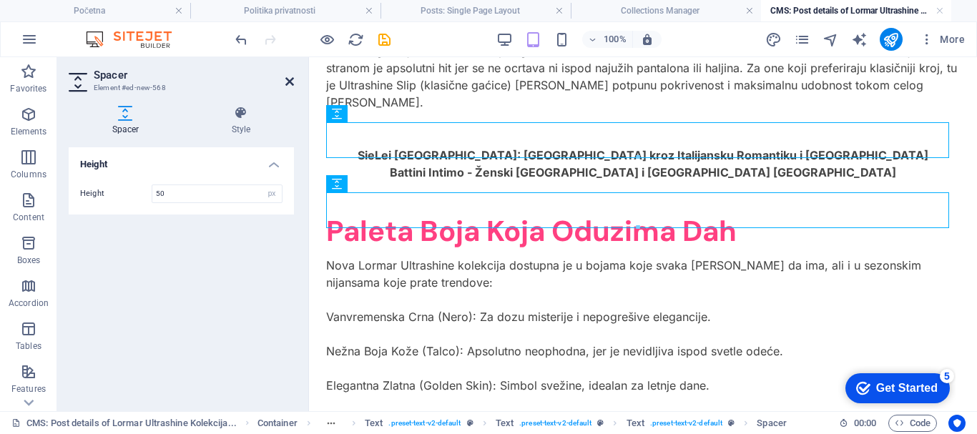
drag, startPoint x: 288, startPoint y: 79, endPoint x: 231, endPoint y: 22, distance: 80.9
click at [288, 79] on icon at bounding box center [289, 81] width 9 height 11
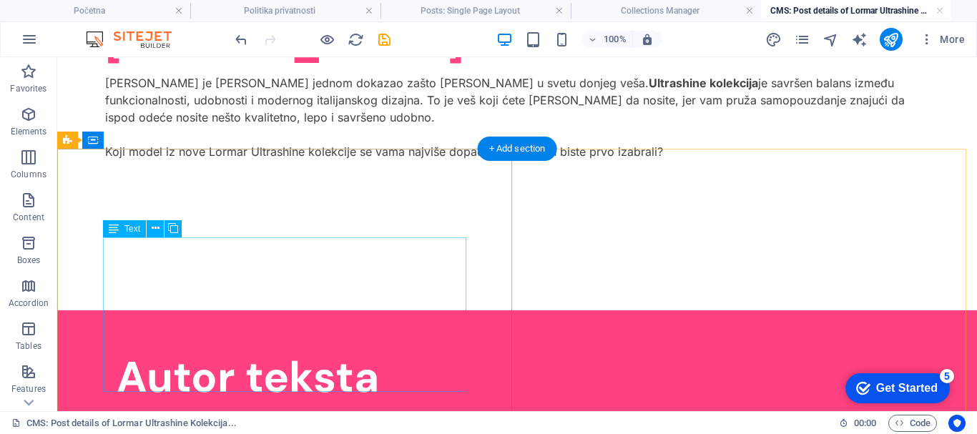
scroll to position [5214, 0]
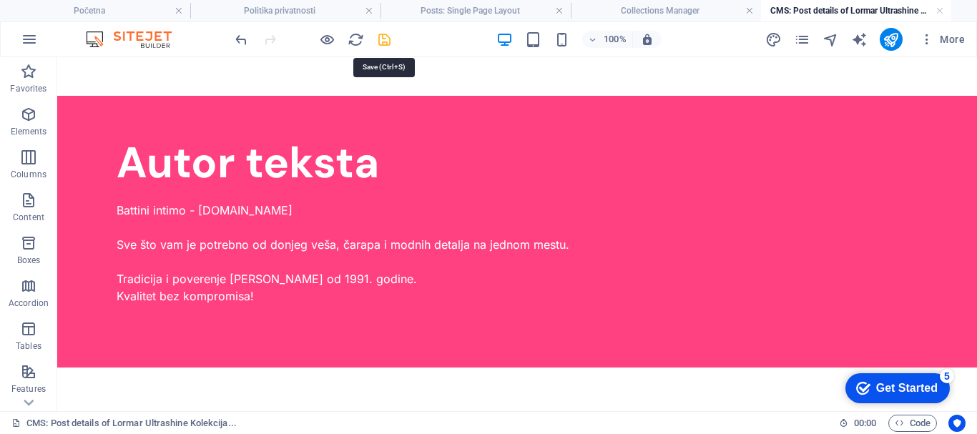
click at [383, 36] on icon "save" at bounding box center [384, 39] width 16 height 16
click at [383, 36] on div at bounding box center [312, 39] width 160 height 23
click at [384, 37] on div at bounding box center [312, 39] width 160 height 23
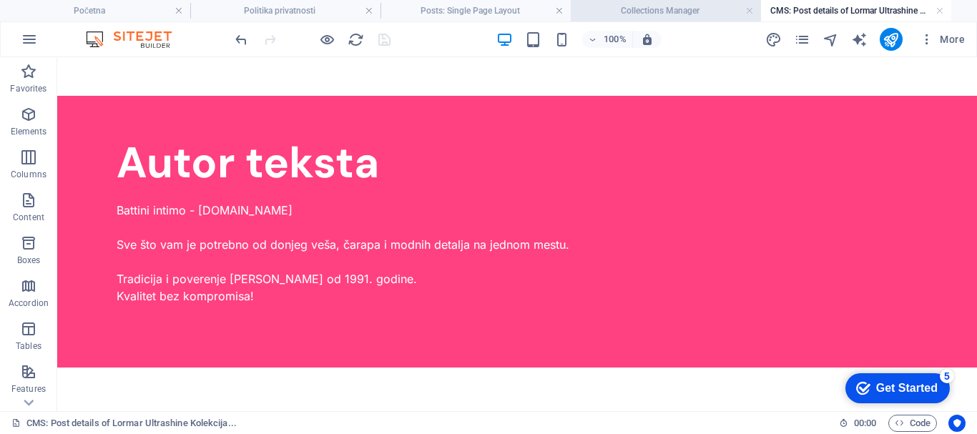
click at [649, 14] on h4 "Collections Manager" at bounding box center [666, 11] width 190 height 16
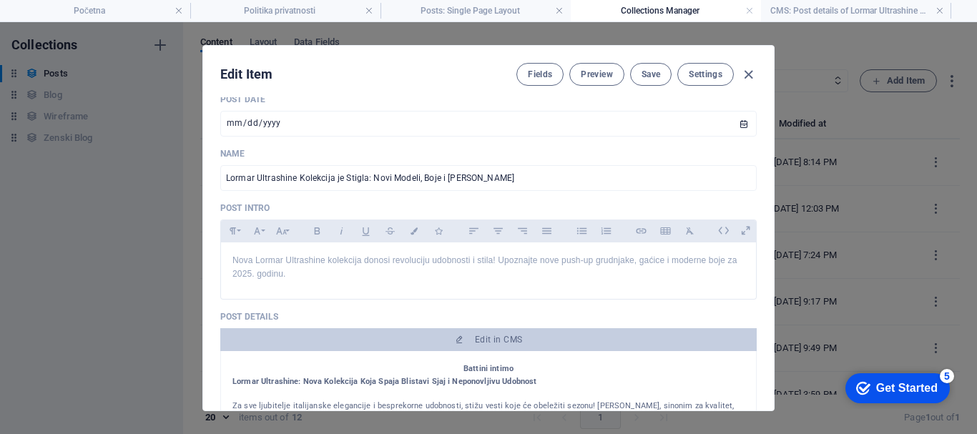
scroll to position [0, 0]
click at [646, 69] on span "Save" at bounding box center [651, 74] width 19 height 11
click at [645, 69] on span "Save" at bounding box center [651, 74] width 19 height 11
click at [746, 71] on icon "button" at bounding box center [748, 75] width 16 height 16
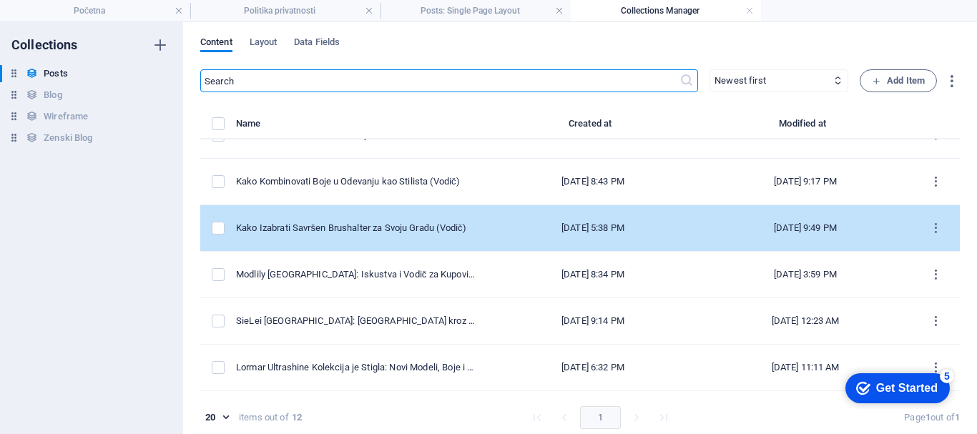
scroll to position [143, 0]
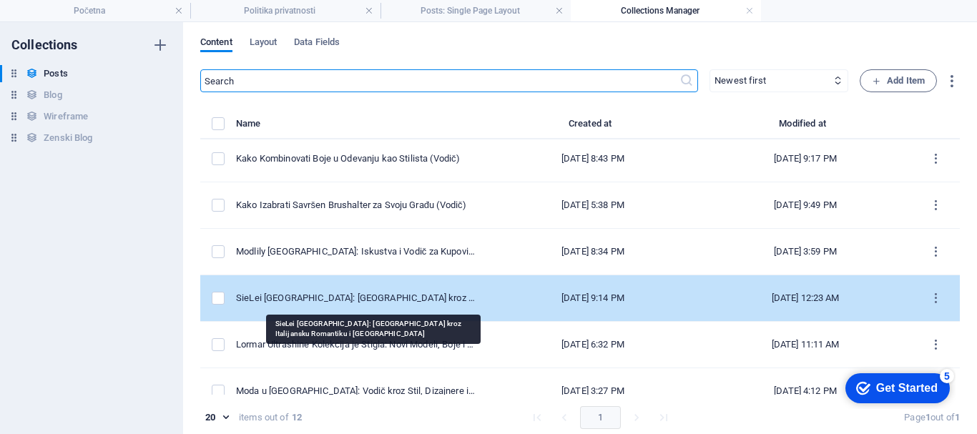
click at [421, 296] on div "SieLei [GEOGRAPHIC_DATA]: [GEOGRAPHIC_DATA] kroz Italijansku Romantiku i [GEOGR…" at bounding box center [356, 298] width 240 height 13
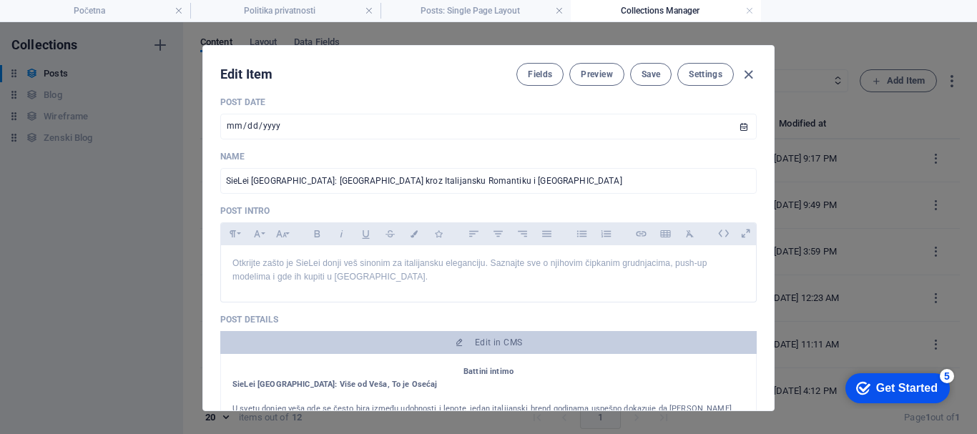
scroll to position [286, 0]
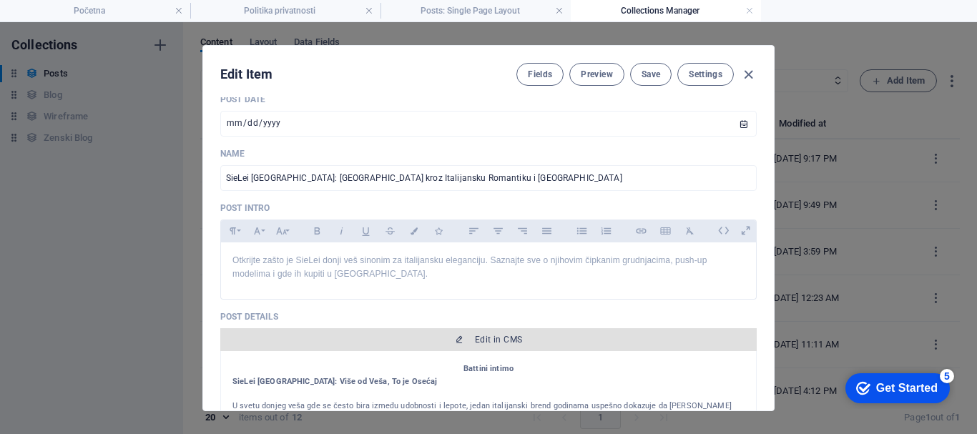
click at [461, 335] on span "Edit in CMS" at bounding box center [488, 339] width 525 height 11
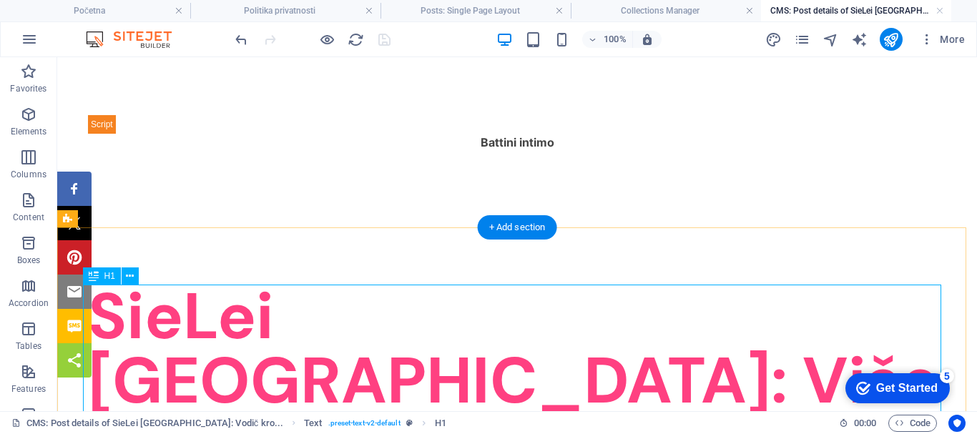
scroll to position [0, 0]
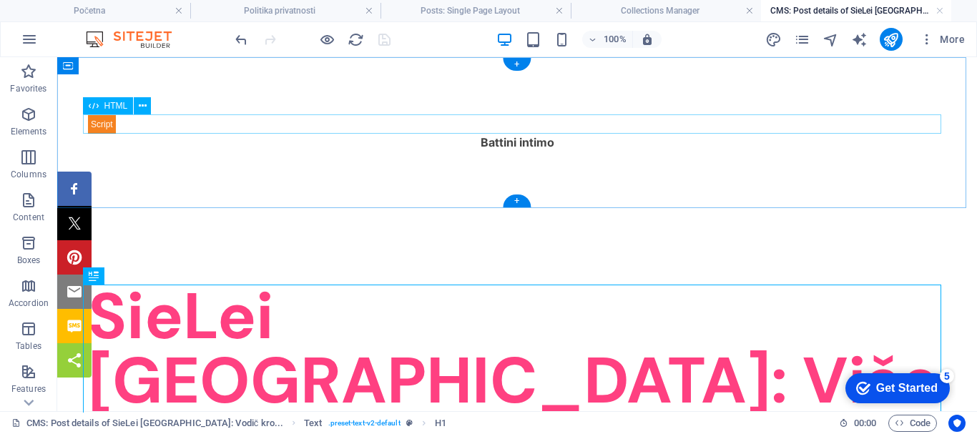
click at [152, 124] on div at bounding box center [517, 123] width 858 height 19
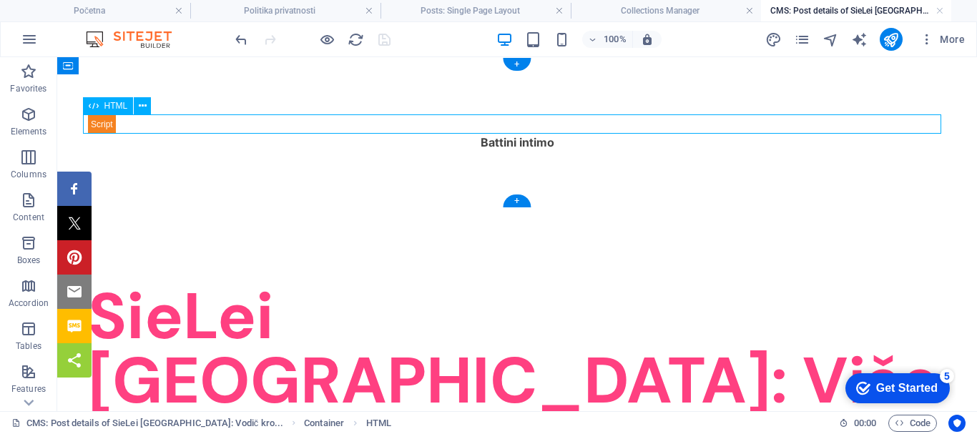
click at [152, 124] on div at bounding box center [517, 123] width 858 height 19
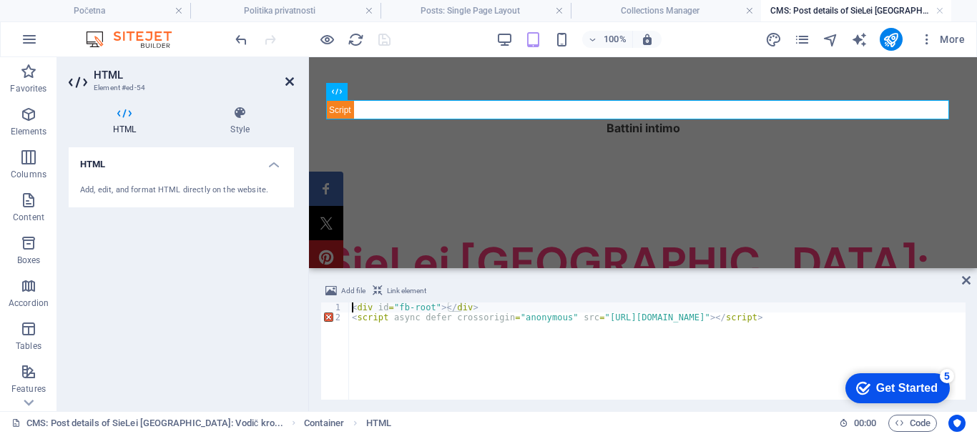
click at [288, 83] on icon at bounding box center [289, 81] width 9 height 11
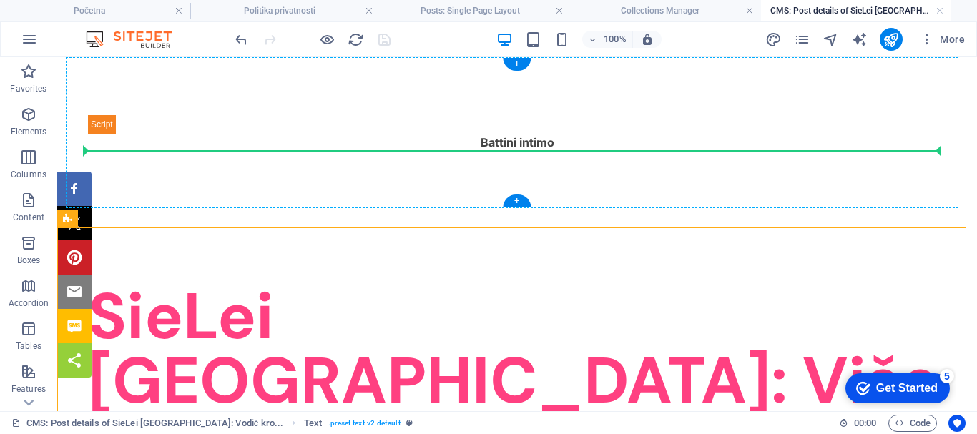
drag, startPoint x: 136, startPoint y: 277, endPoint x: 487, endPoint y: 149, distance: 373.8
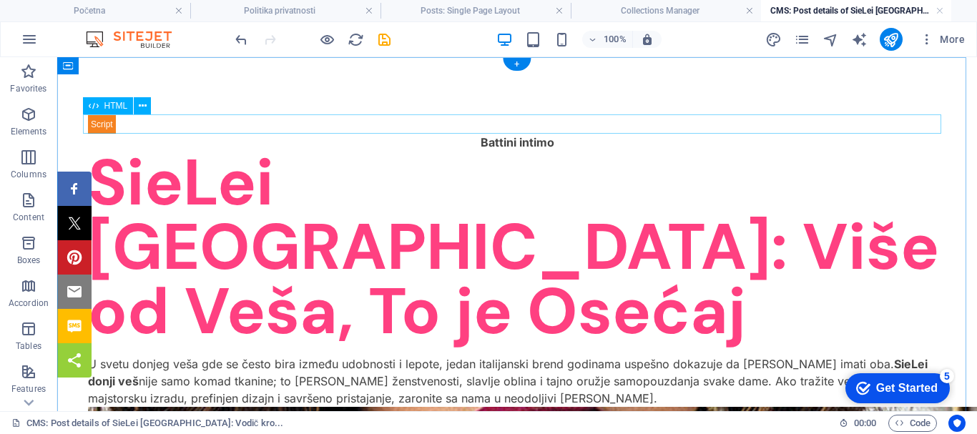
click at [146, 126] on div at bounding box center [517, 123] width 858 height 19
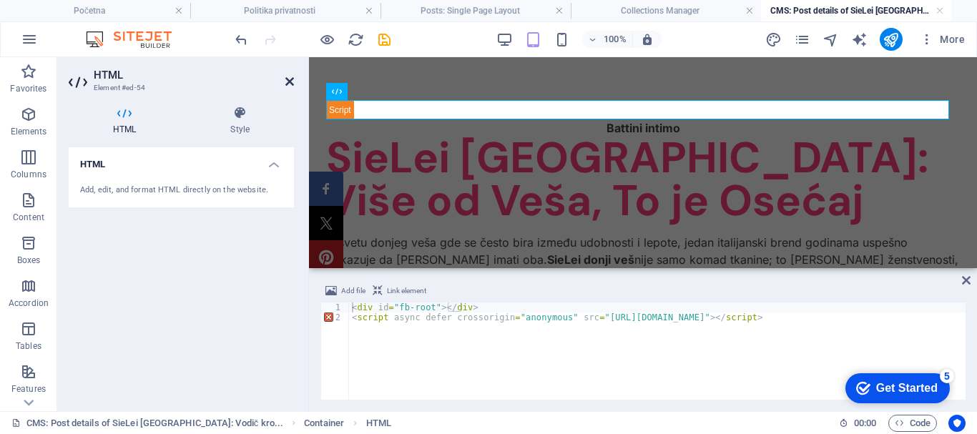
click at [286, 79] on icon at bounding box center [289, 81] width 9 height 11
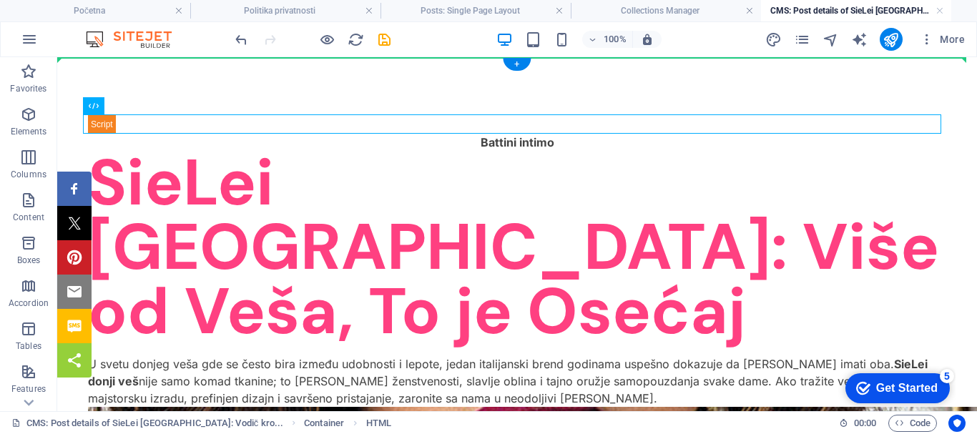
drag, startPoint x: 161, startPoint y: 165, endPoint x: 147, endPoint y: 59, distance: 106.8
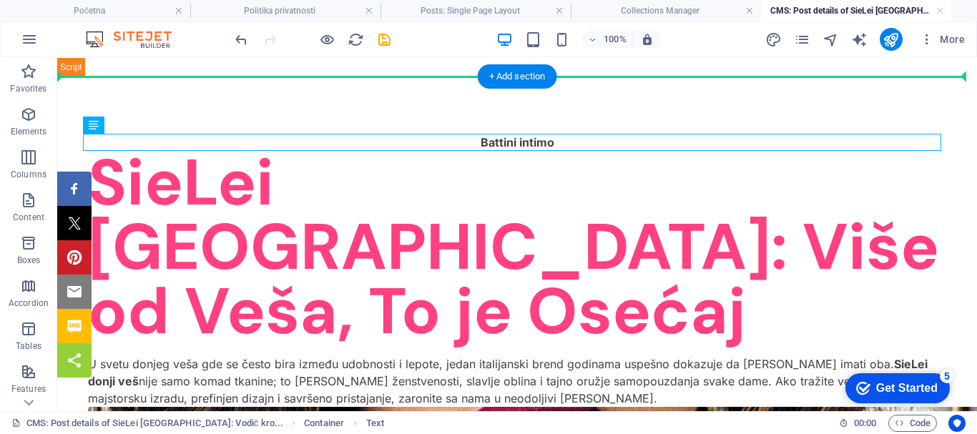
drag, startPoint x: 146, startPoint y: 99, endPoint x: 152, endPoint y: 91, distance: 10.3
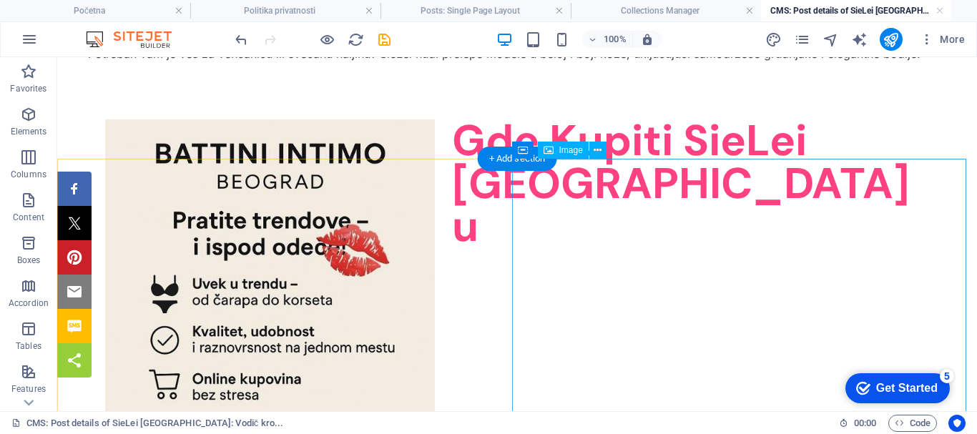
scroll to position [3504, 0]
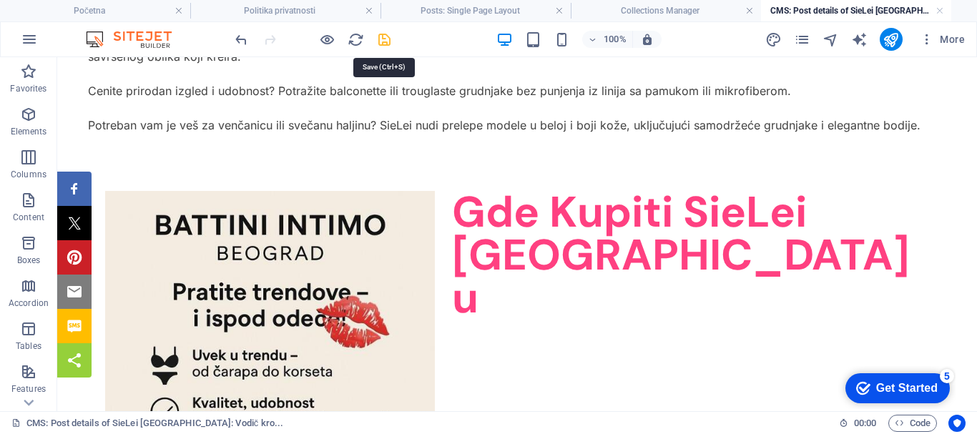
click at [385, 36] on icon "save" at bounding box center [384, 39] width 16 height 16
click at [384, 36] on div at bounding box center [312, 39] width 160 height 23
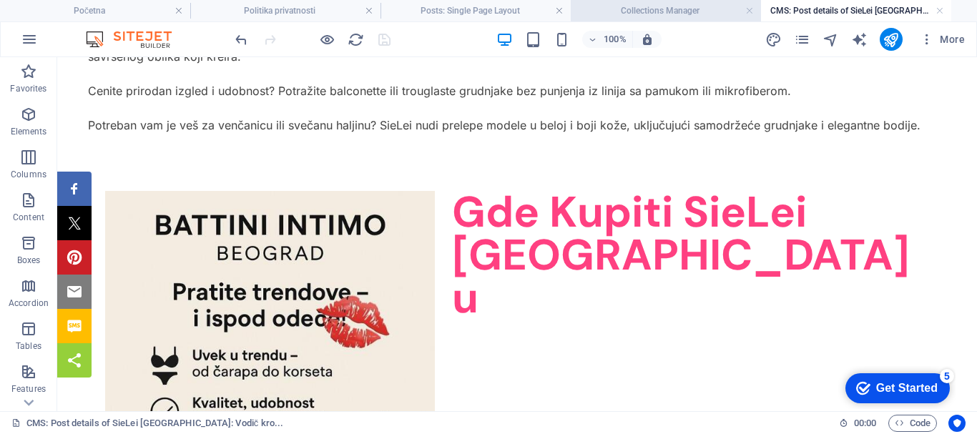
click at [636, 13] on h4 "Collections Manager" at bounding box center [666, 11] width 190 height 16
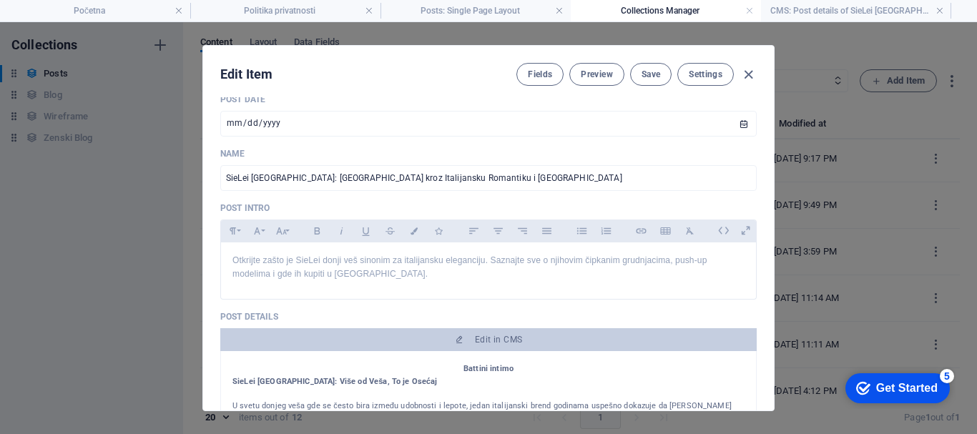
scroll to position [0, 0]
click at [645, 72] on span "Save" at bounding box center [651, 74] width 19 height 11
click at [748, 73] on icon "button" at bounding box center [748, 75] width 16 height 16
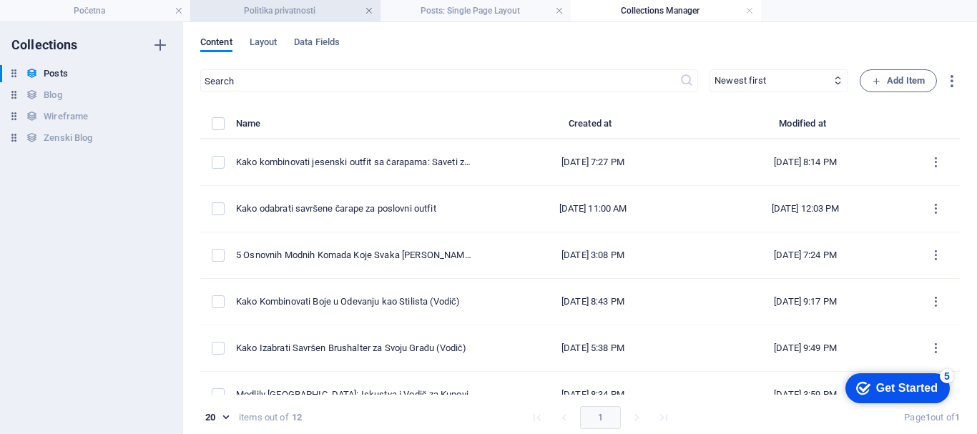
click at [368, 9] on link at bounding box center [369, 11] width 9 height 14
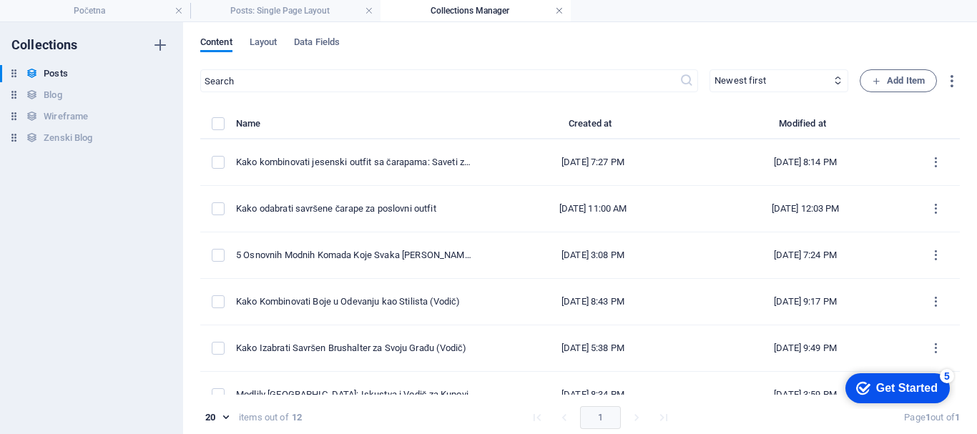
click at [557, 8] on link at bounding box center [559, 11] width 9 height 14
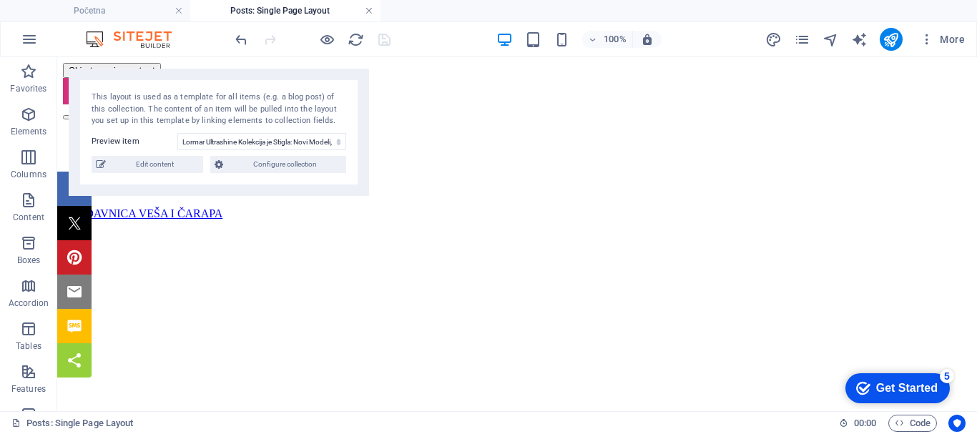
click at [370, 8] on link at bounding box center [369, 11] width 9 height 14
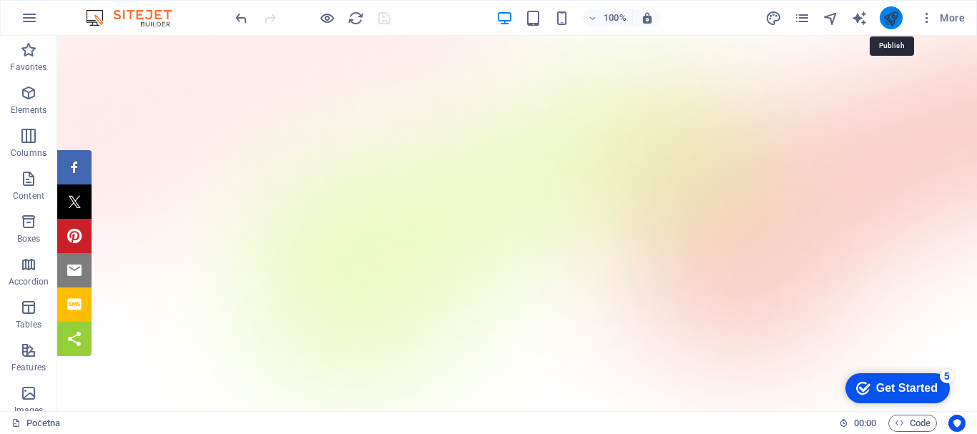
click at [888, 17] on icon "publish" at bounding box center [891, 18] width 16 height 16
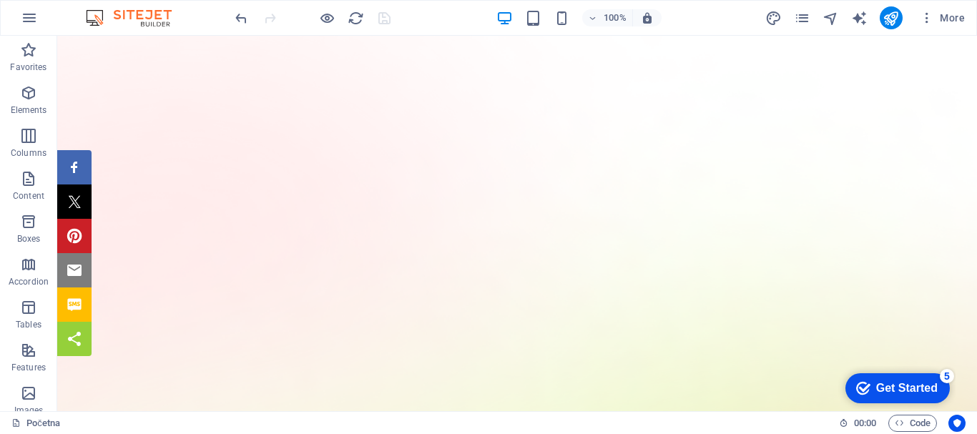
click at [386, 17] on div at bounding box center [312, 17] width 160 height 23
click at [891, 19] on icon "publish" at bounding box center [891, 18] width 16 height 16
click at [893, 18] on icon "publish" at bounding box center [891, 18] width 16 height 16
